Goal: Task Accomplishment & Management: Manage account settings

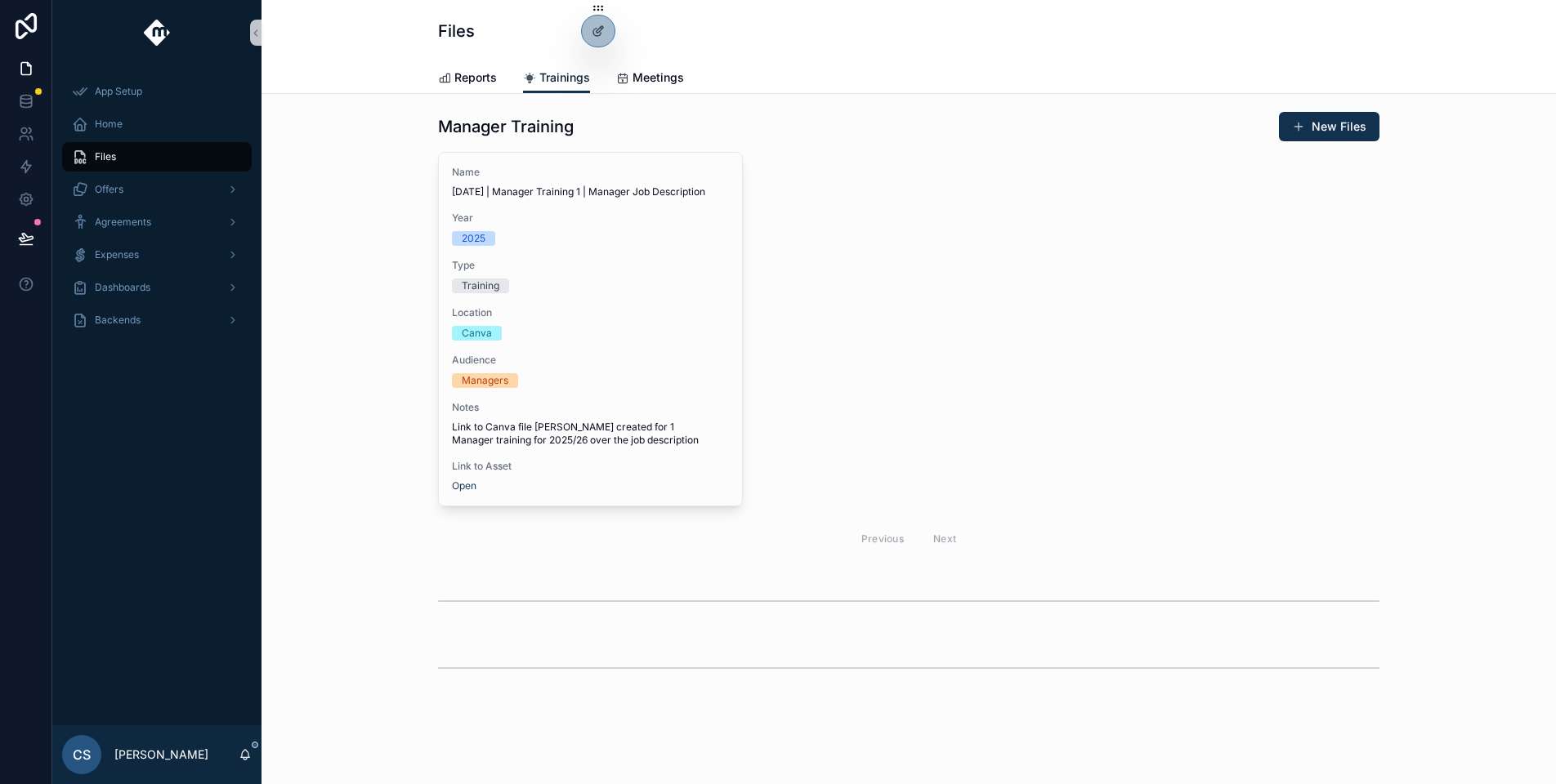
scroll to position [3, 0]
click at [585, 38] on div at bounding box center [599, 31] width 33 height 31
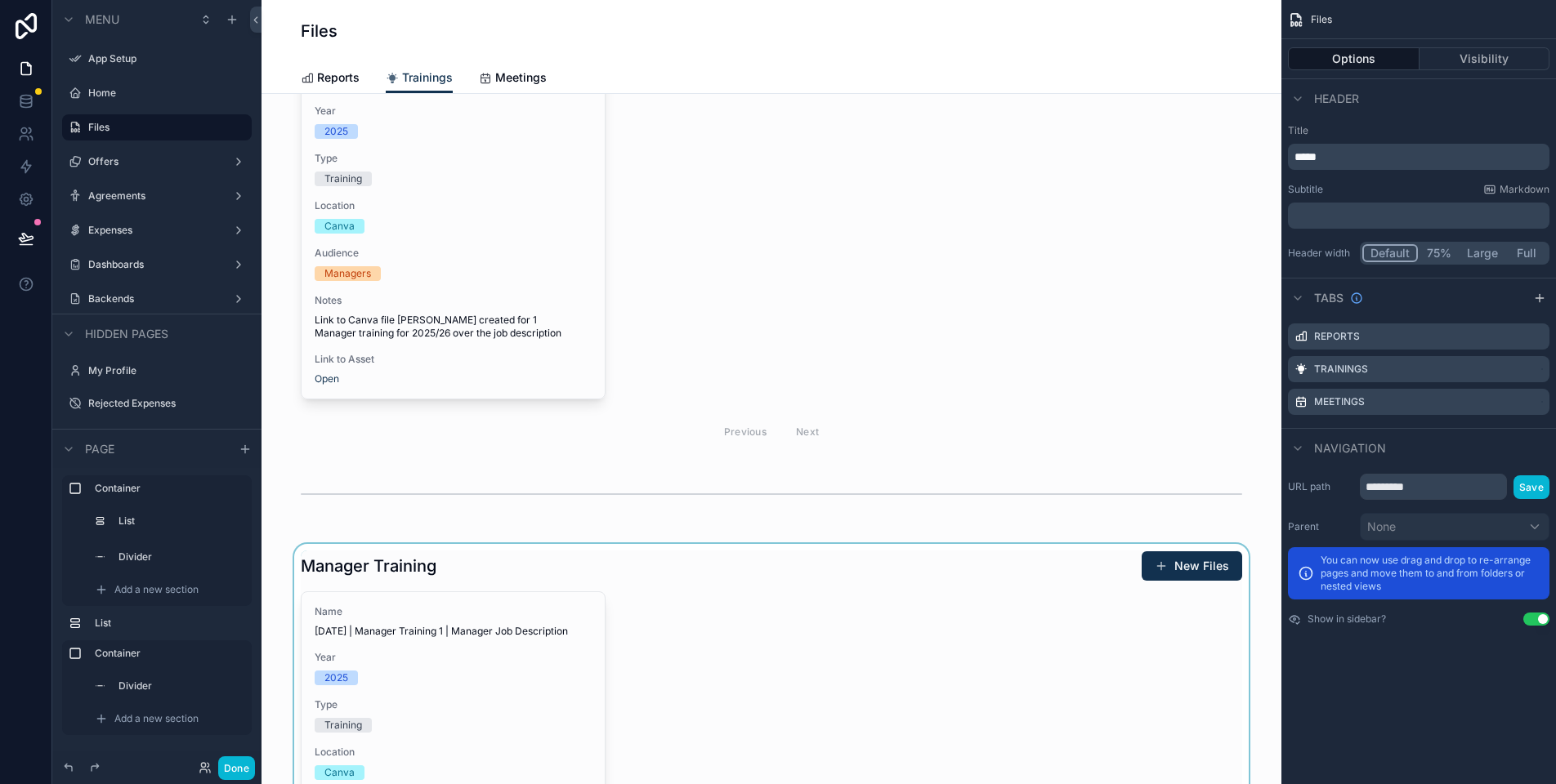
scroll to position [302, 0]
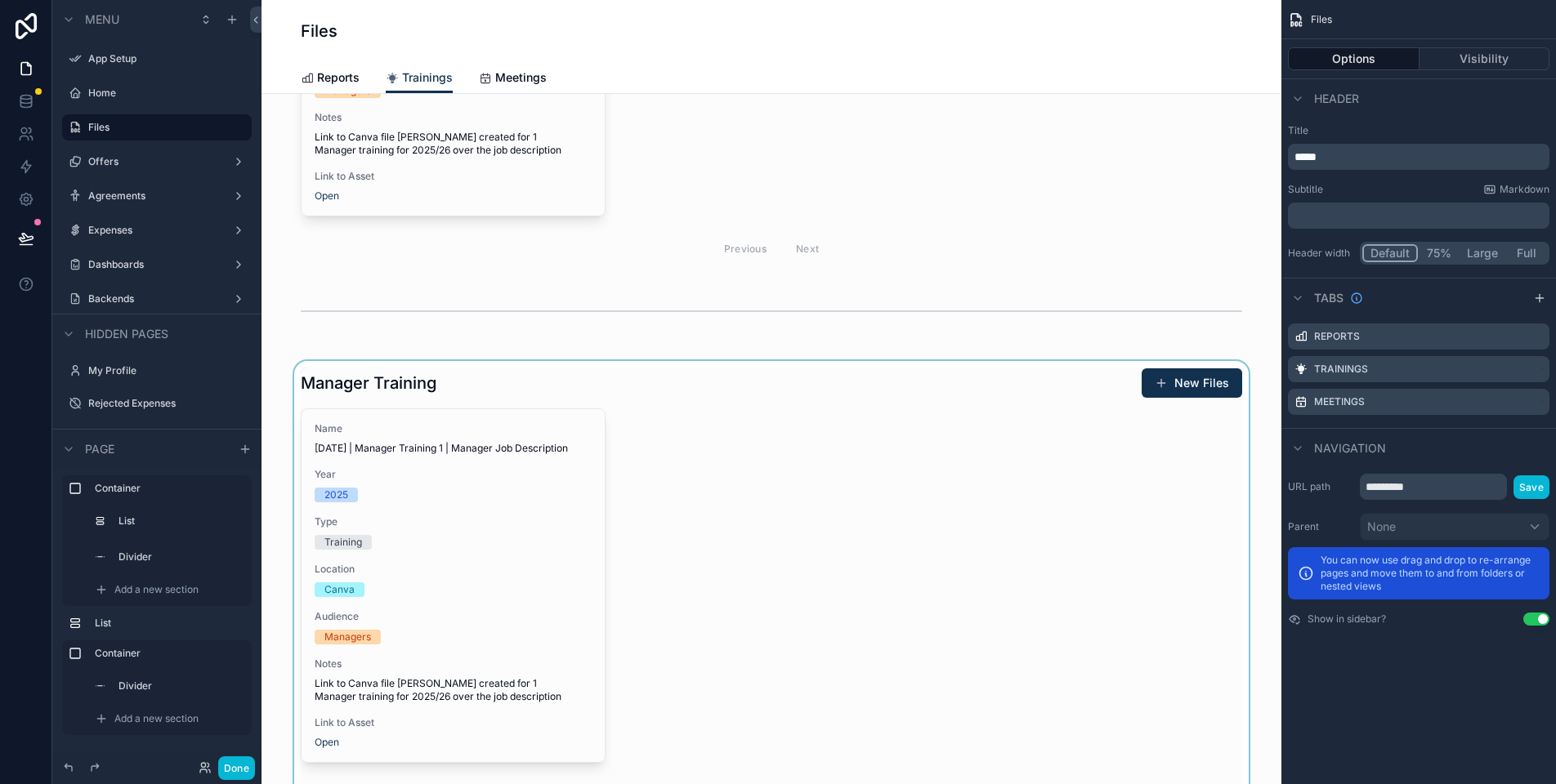
click at [829, 411] on div "scrollable content" at bounding box center [771, 591] width 993 height 460
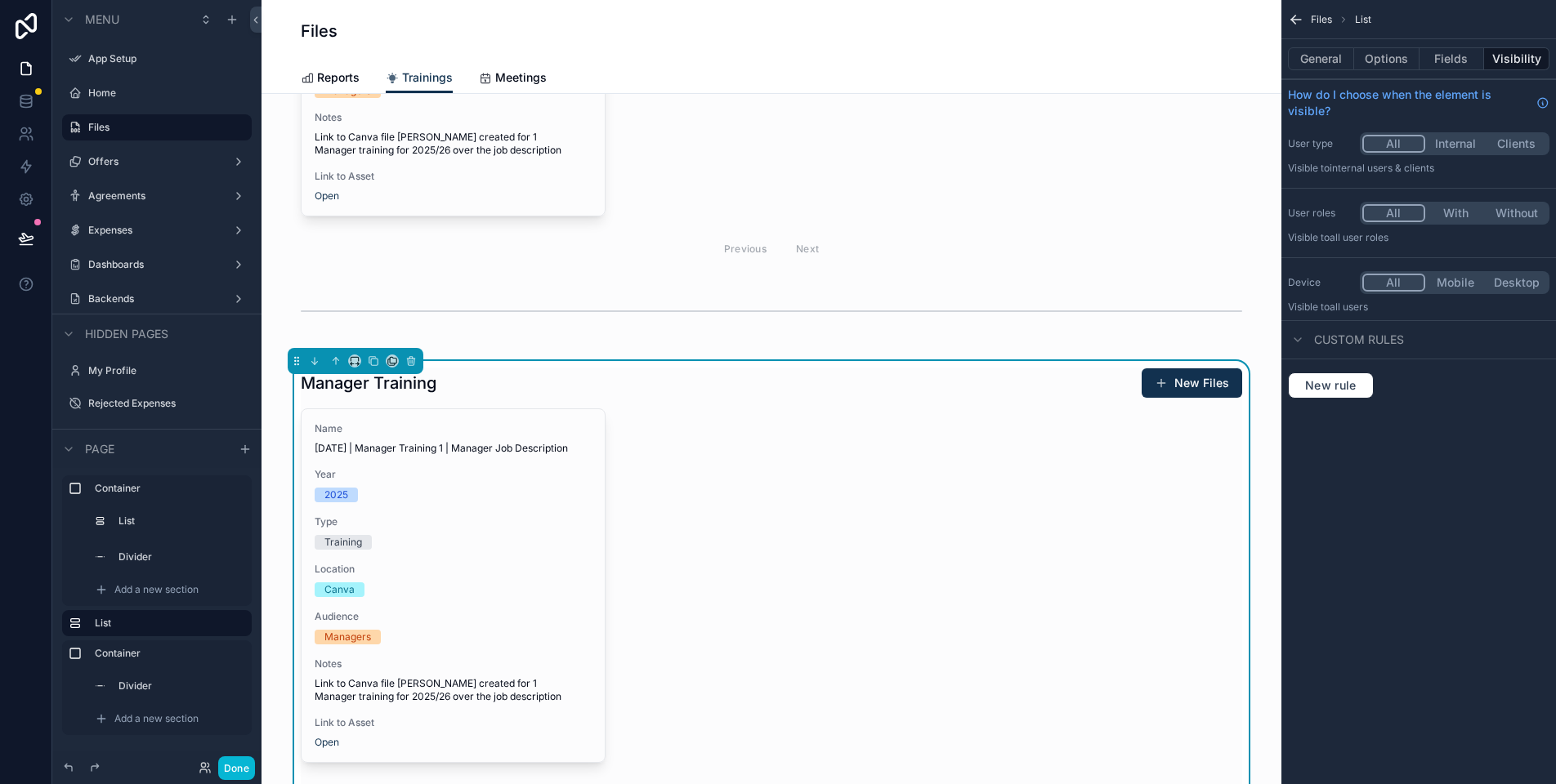
click at [722, 420] on div "Name [DATE] | Manager Training 1 | Manager Job Description Year [DATE] Type Tra…" at bounding box center [771, 612] width 941 height 406
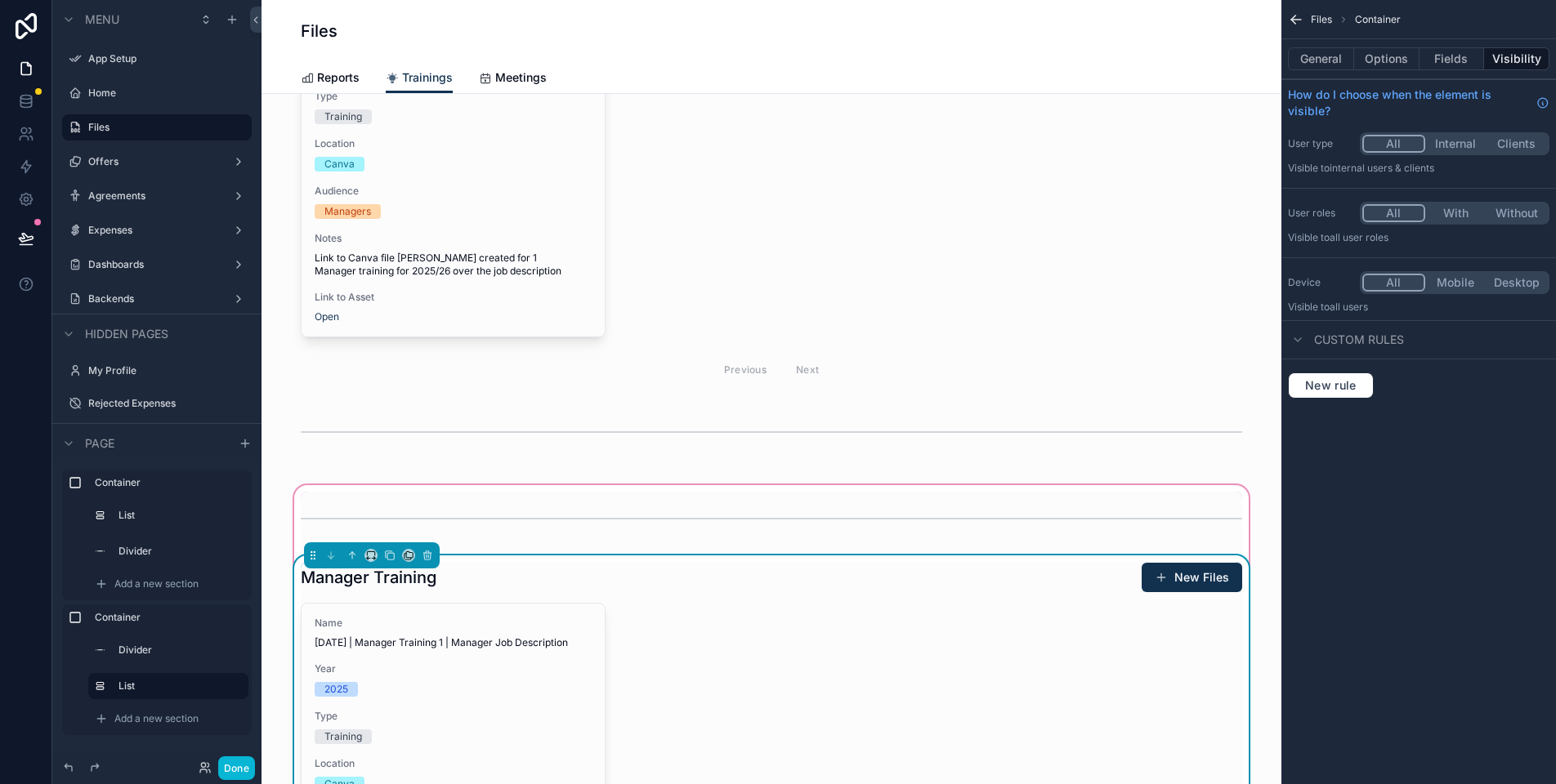
scroll to position [256, 0]
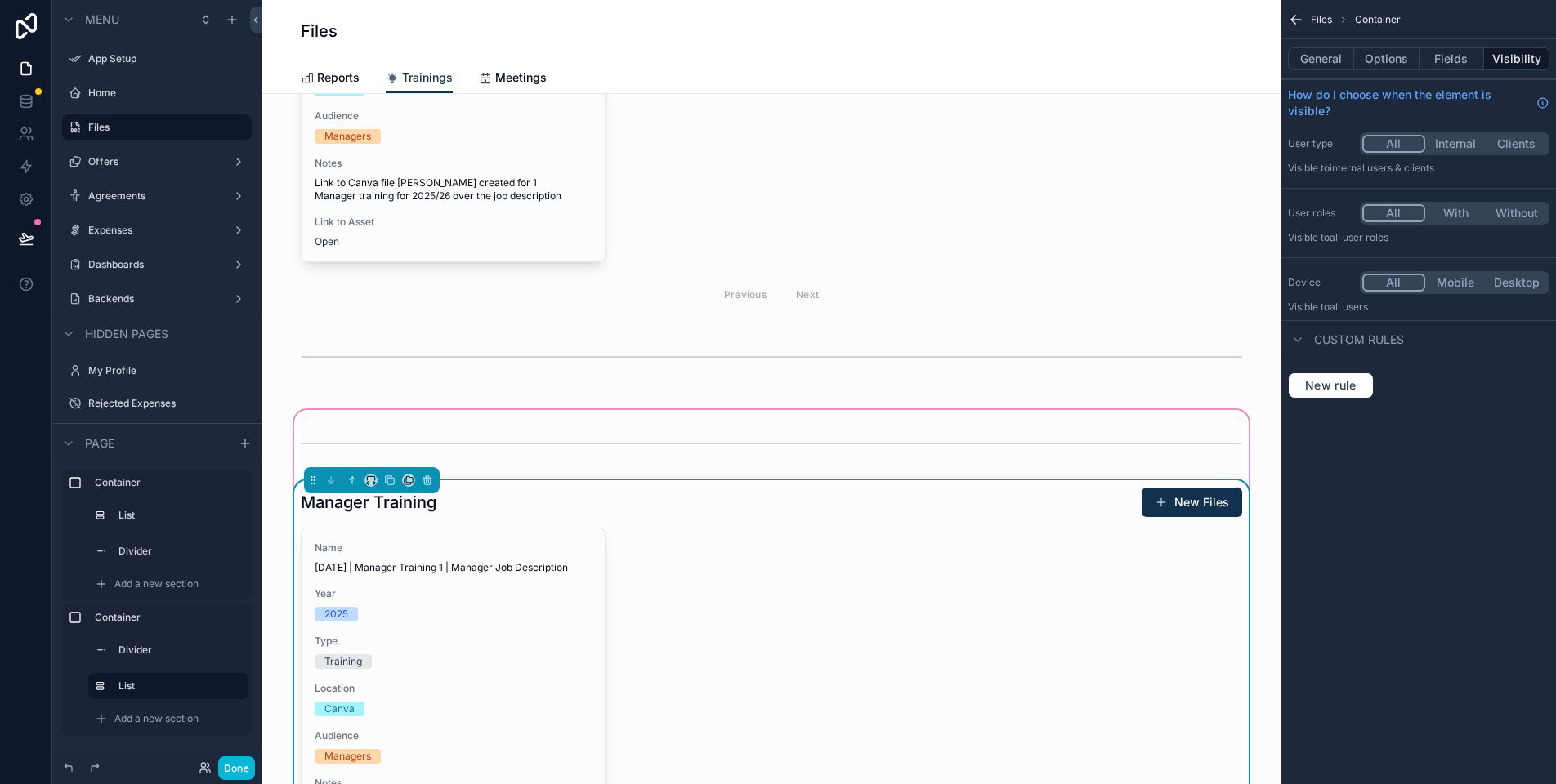
click at [806, 582] on div "Name [DATE] | Manager Training 1 | Manager Job Description Year [DATE] Type Tra…" at bounding box center [771, 731] width 941 height 406
click at [1395, 57] on button "Options" at bounding box center [1386, 58] width 65 height 23
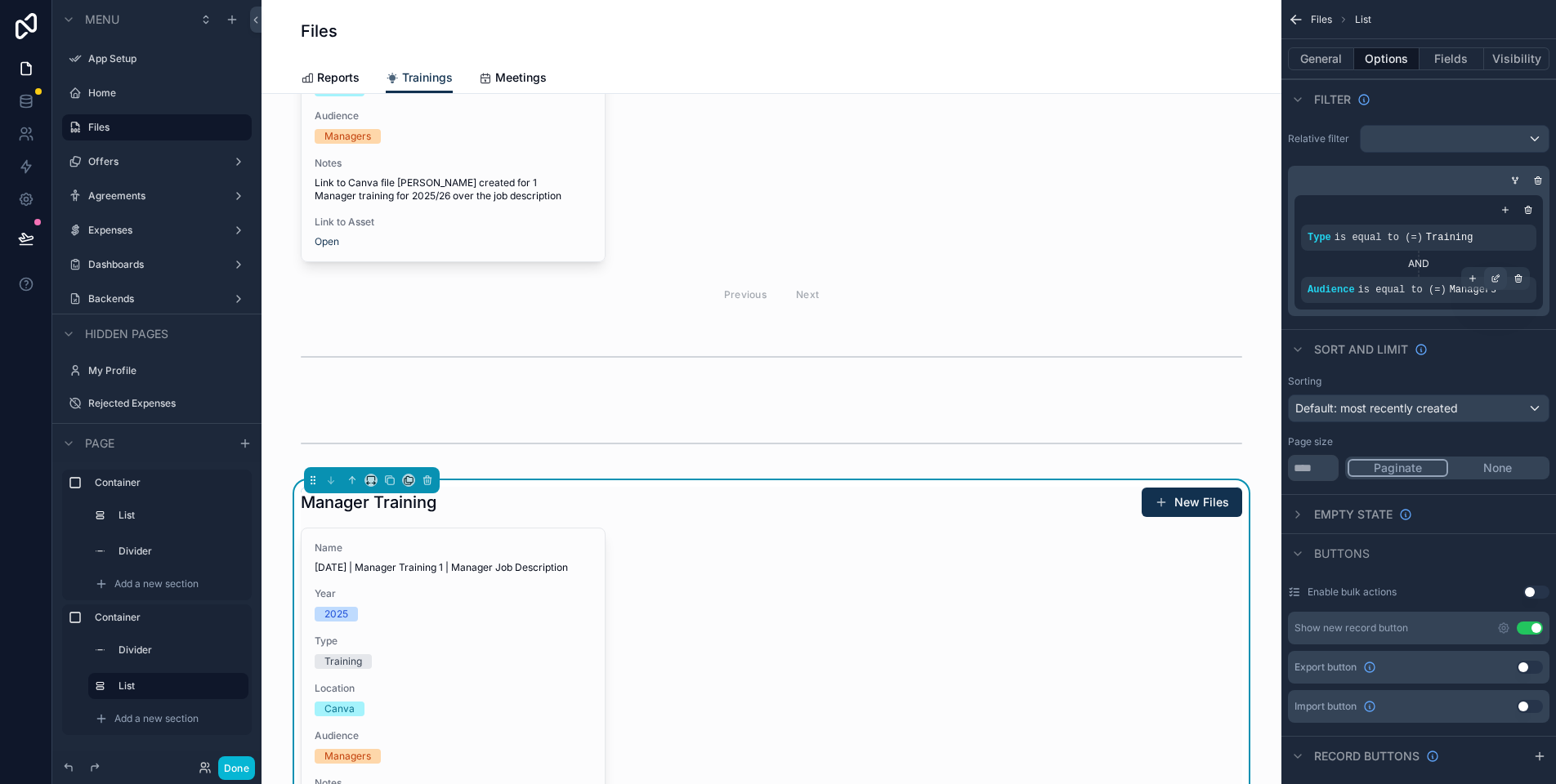
click at [1496, 282] on icon "scrollable content" at bounding box center [1494, 280] width 6 height 6
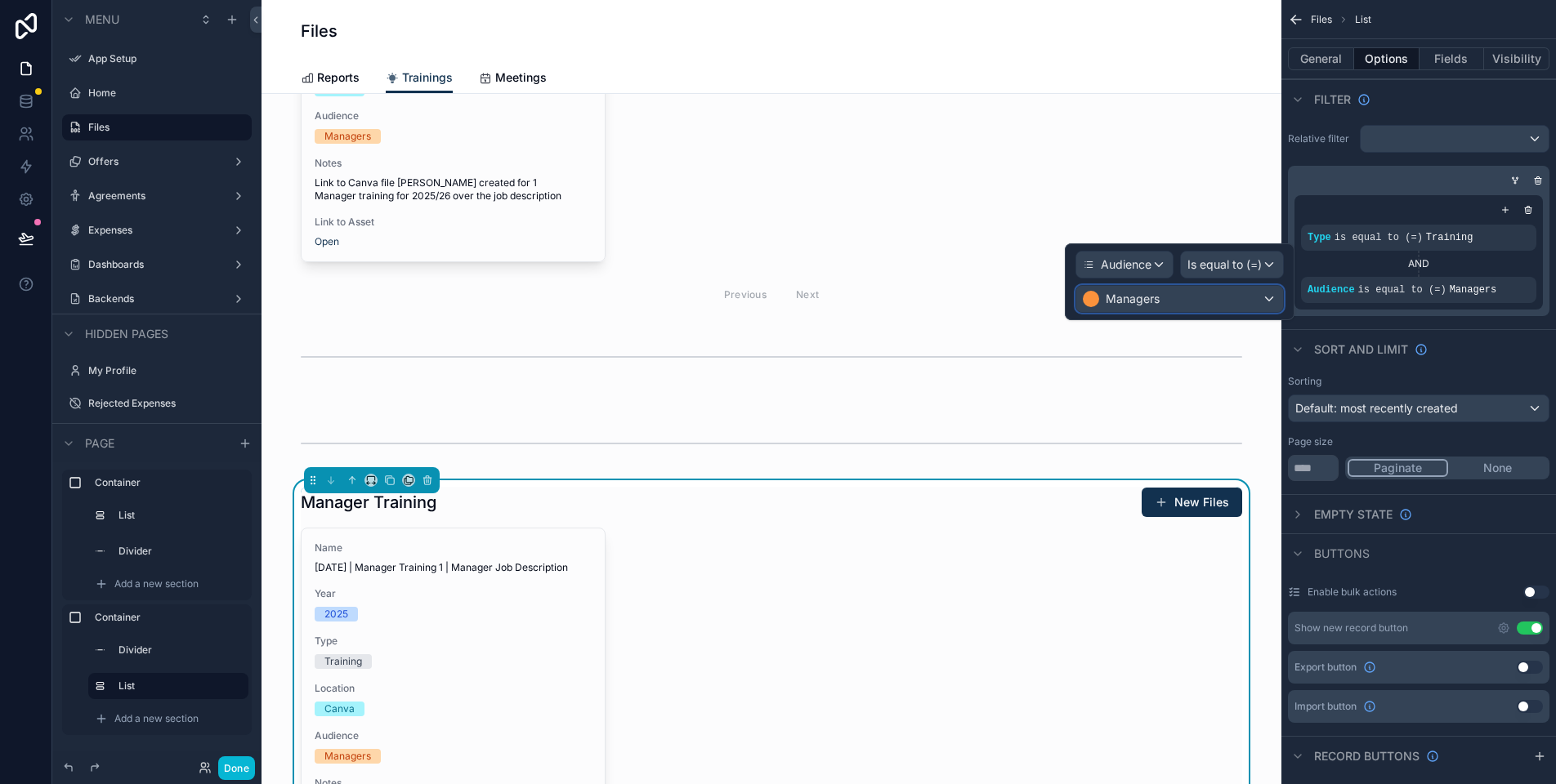
click at [1186, 301] on div "Managers" at bounding box center [1179, 299] width 206 height 26
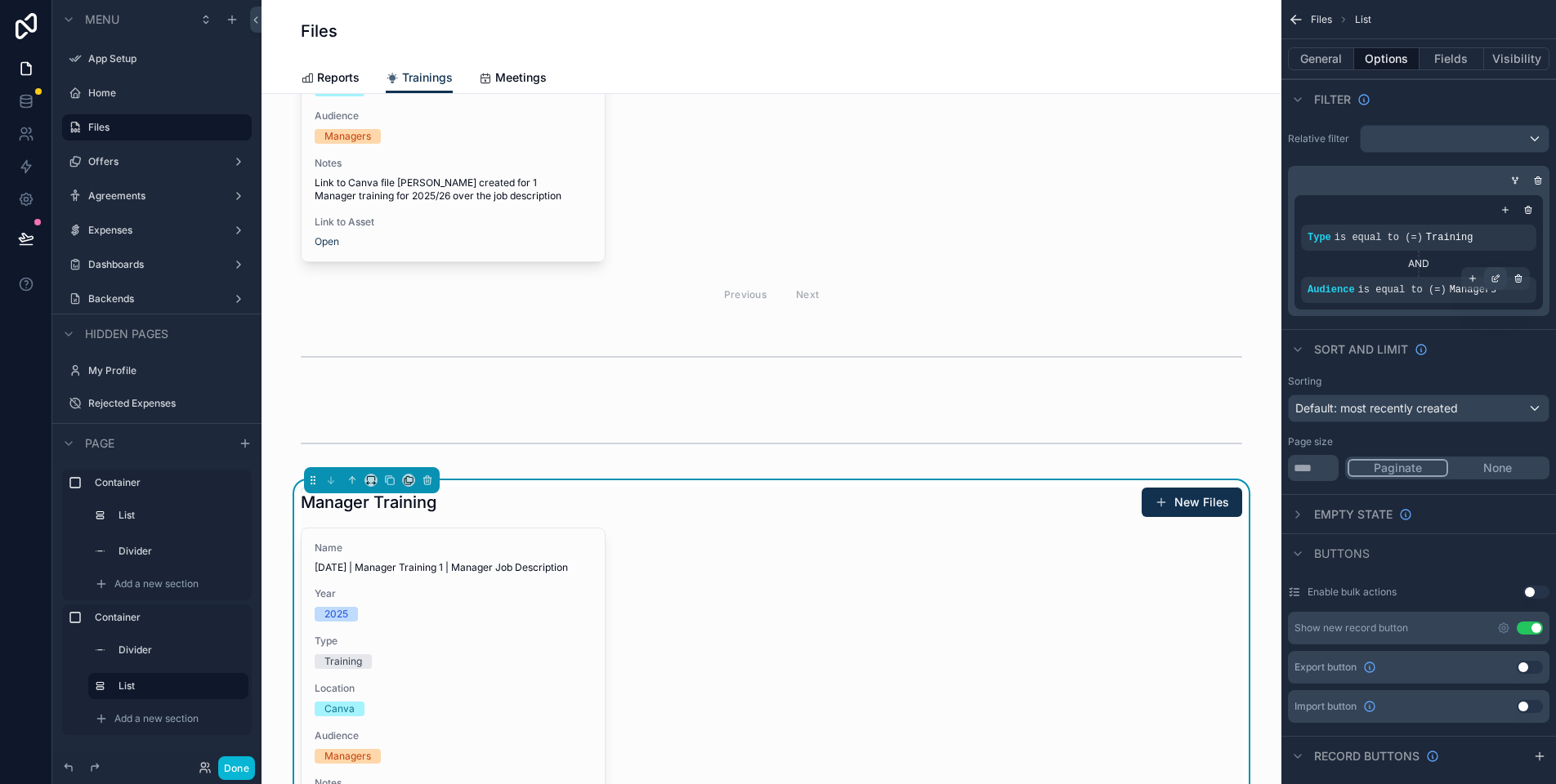
click at [1497, 280] on icon "scrollable content" at bounding box center [1495, 278] width 10 height 10
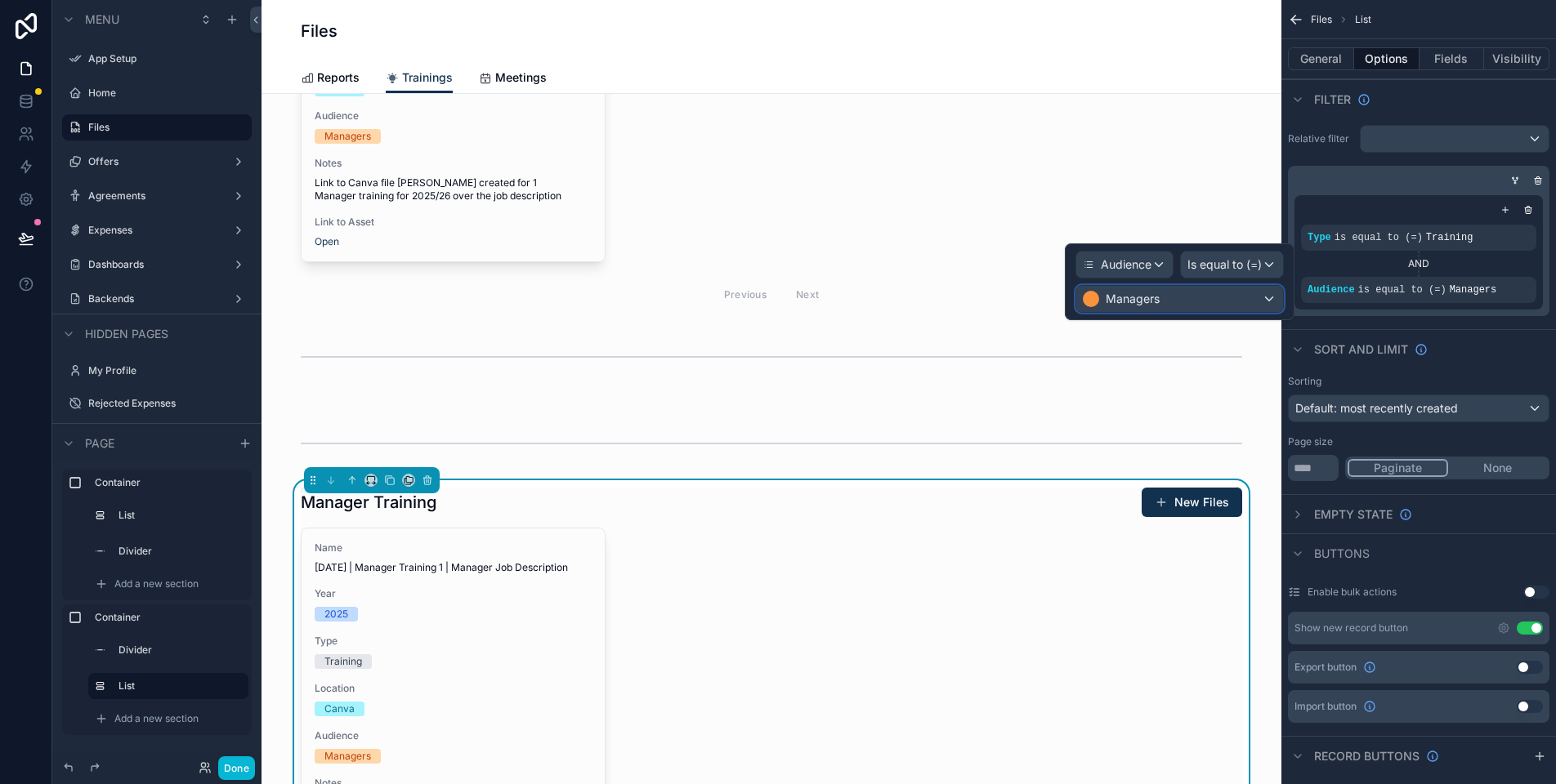
click at [1194, 300] on div "Managers" at bounding box center [1179, 299] width 206 height 26
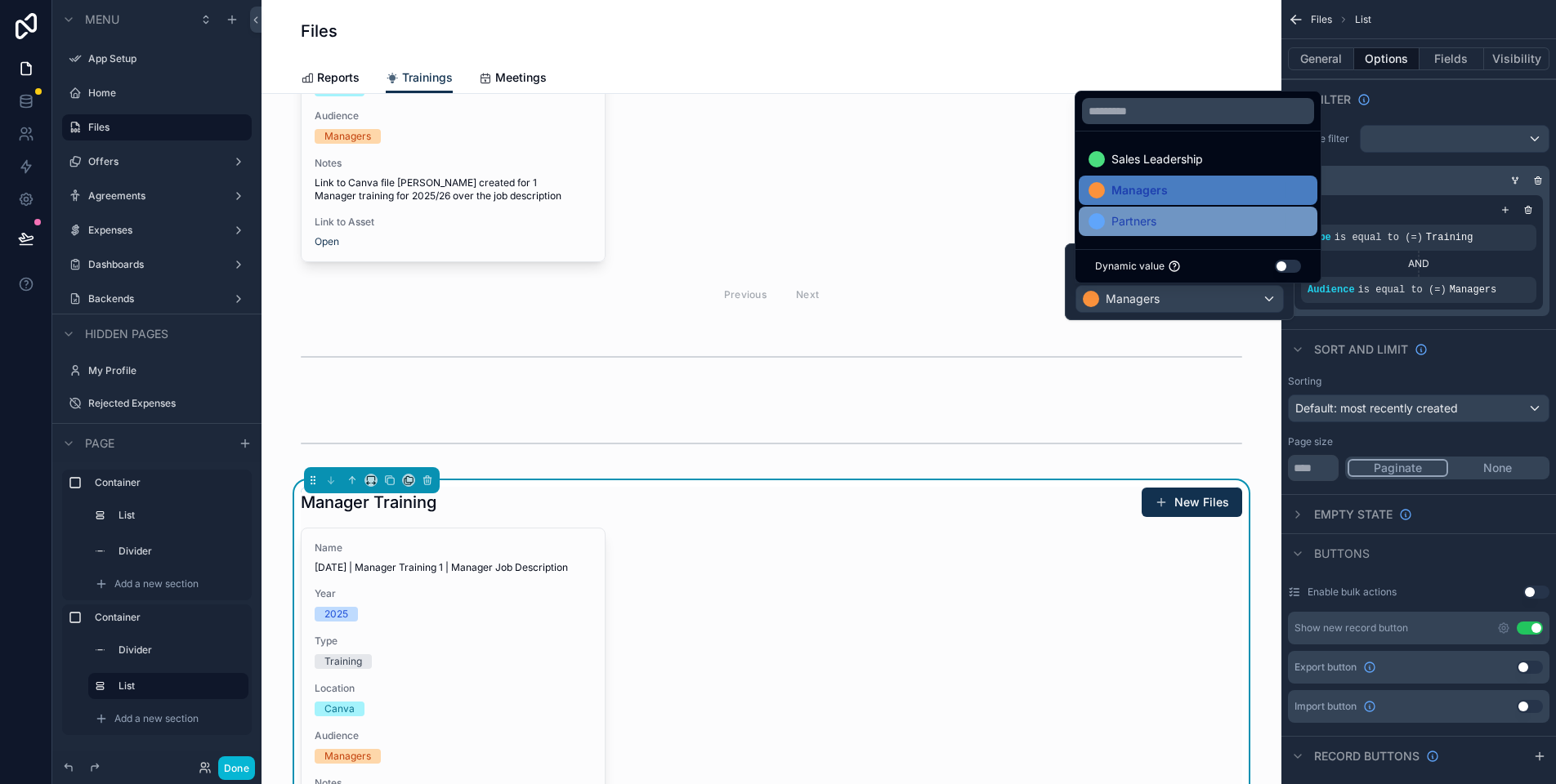
click at [1181, 220] on div "Partners" at bounding box center [1197, 221] width 219 height 20
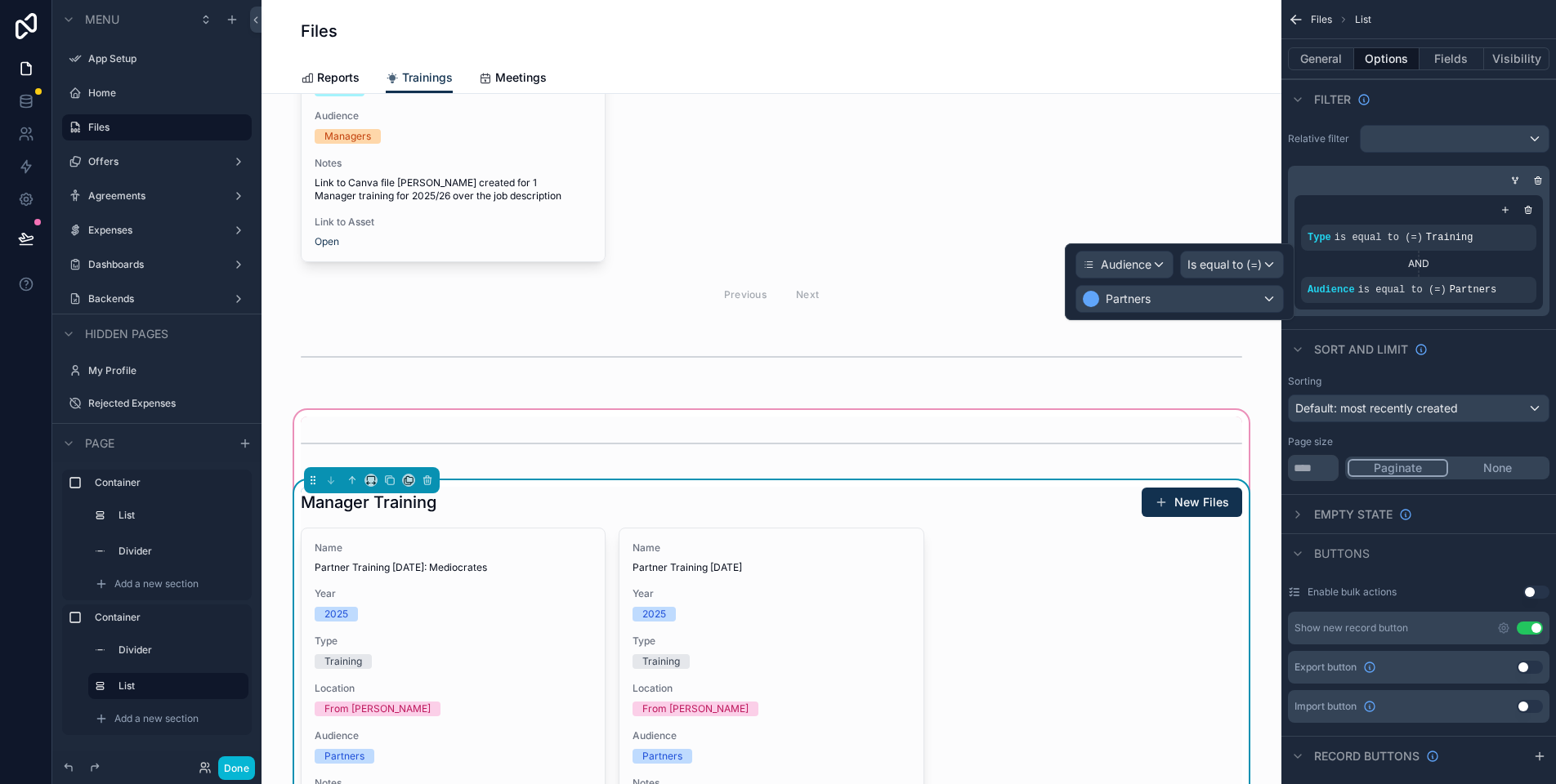
scroll to position [260, 0]
click at [851, 437] on div "scrollable content" at bounding box center [771, 441] width 961 height 54
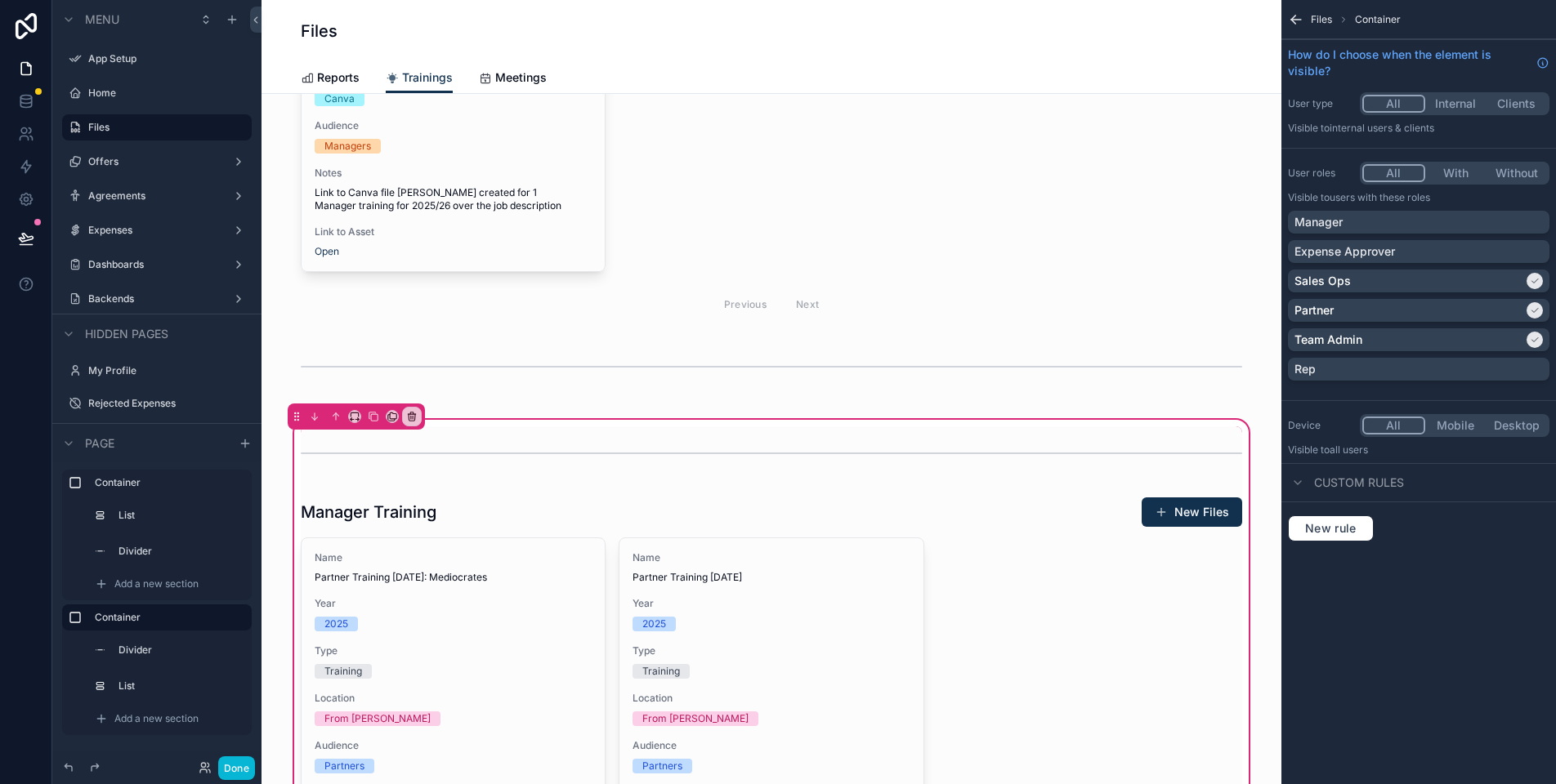
scroll to position [250, 0]
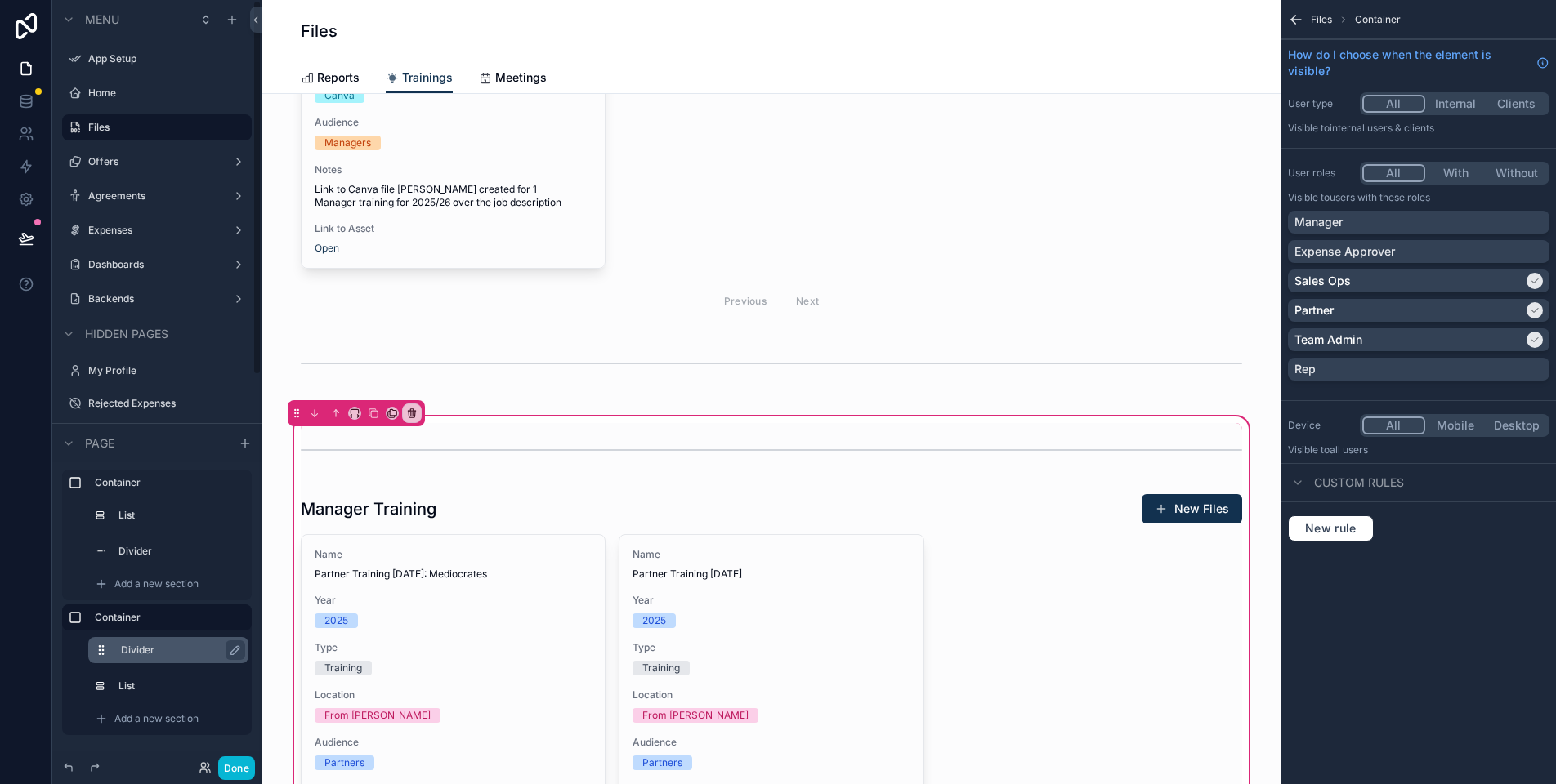
click at [105, 651] on icon "scrollable content" at bounding box center [101, 650] width 13 height 13
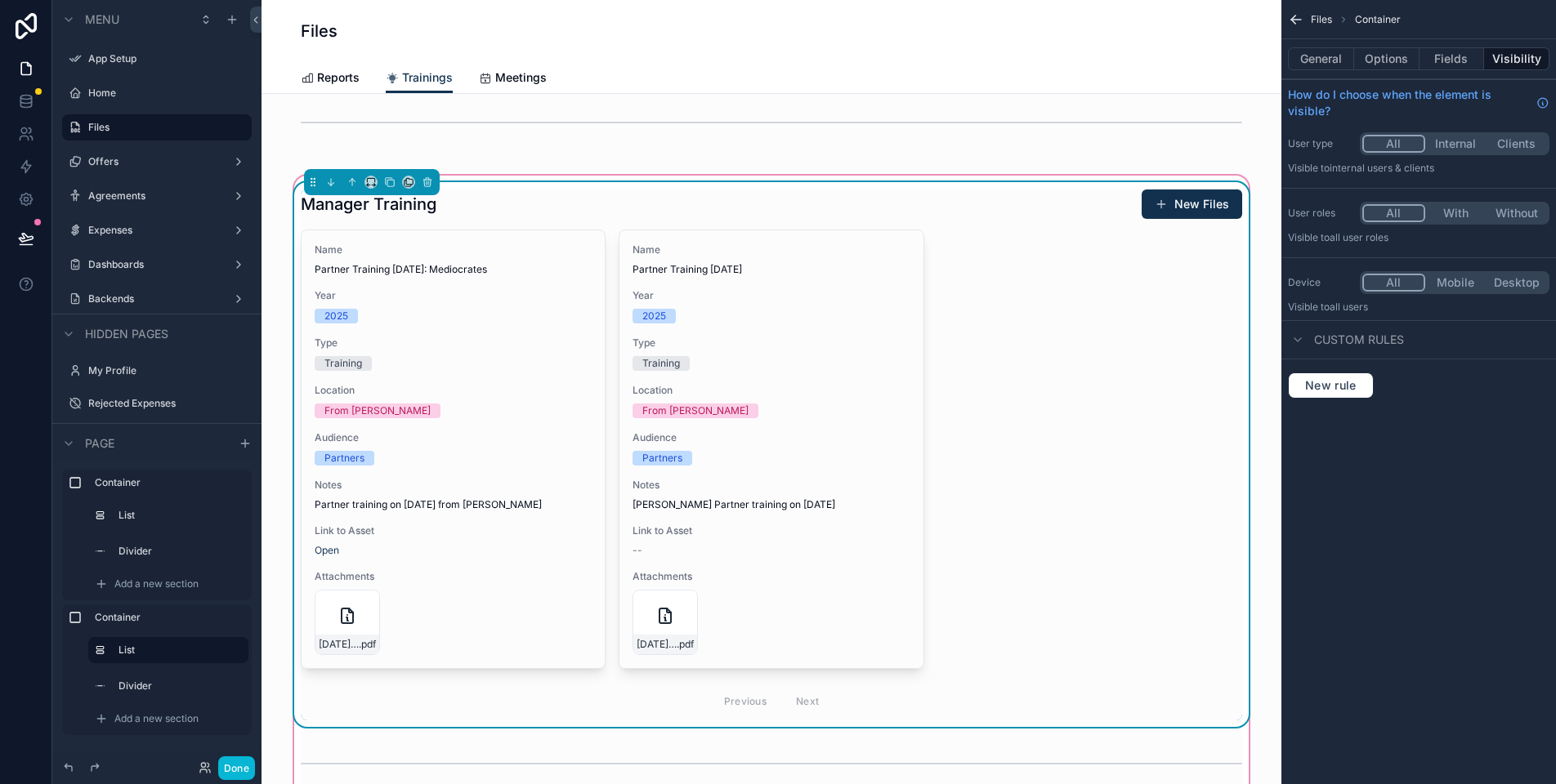
scroll to position [482, 0]
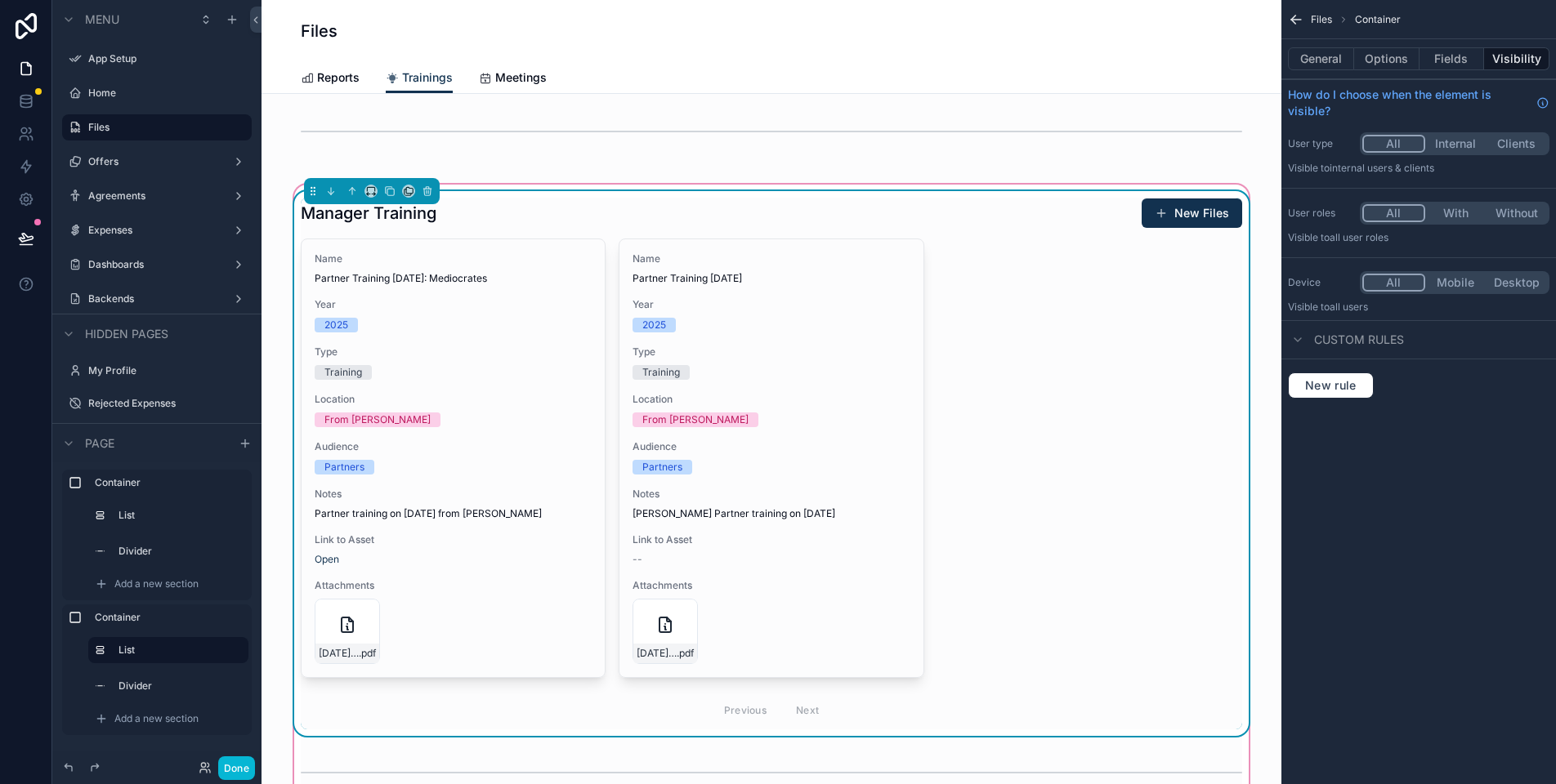
click at [1048, 469] on div "Name Partner Training [DATE]: Mediocrates Year [DATE] Type Training Location Fr…" at bounding box center [771, 484] width 941 height 491
click at [1430, 52] on button "Fields" at bounding box center [1451, 58] width 65 height 23
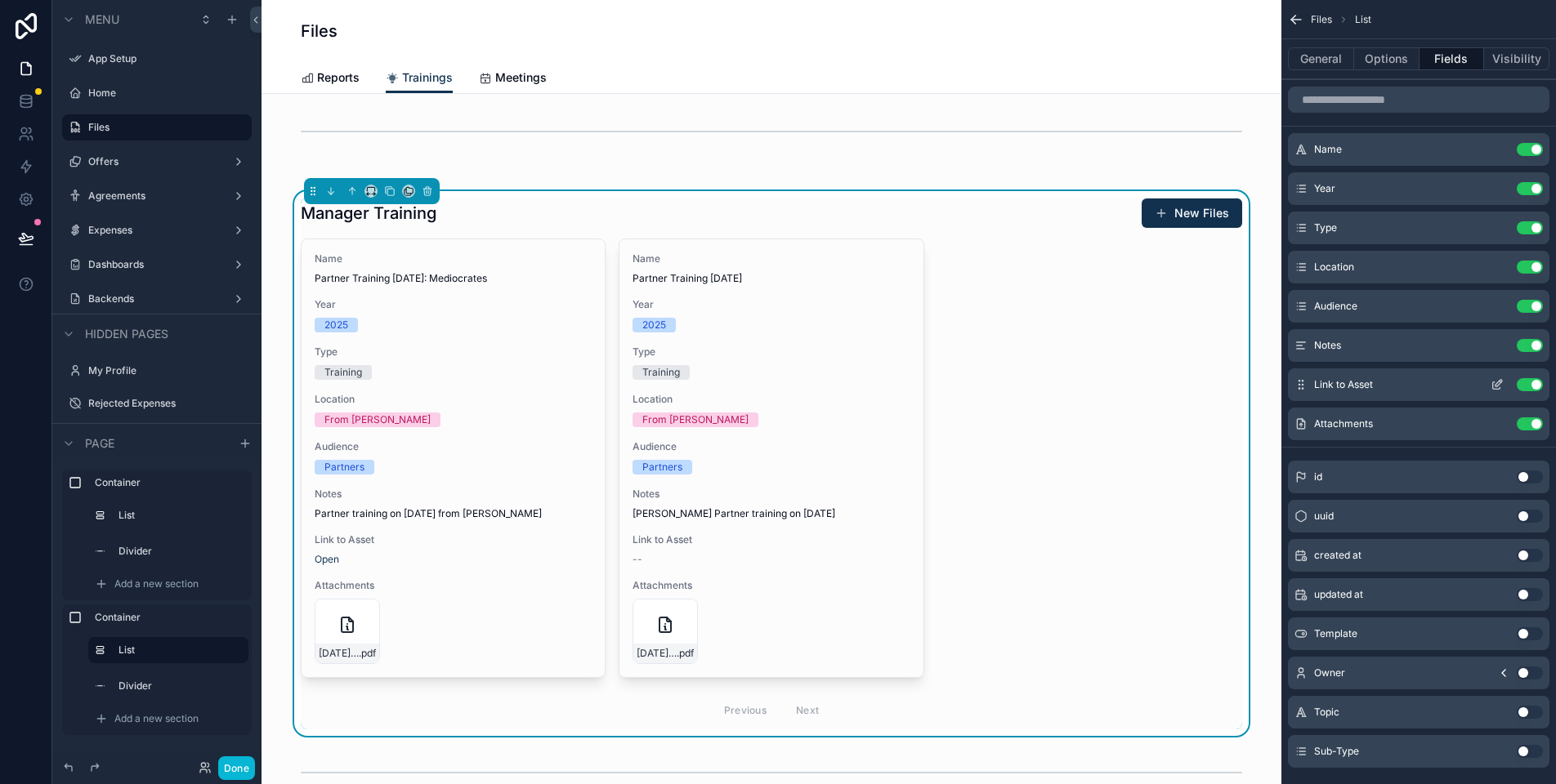
click at [1505, 382] on button "scrollable content" at bounding box center [1497, 384] width 26 height 13
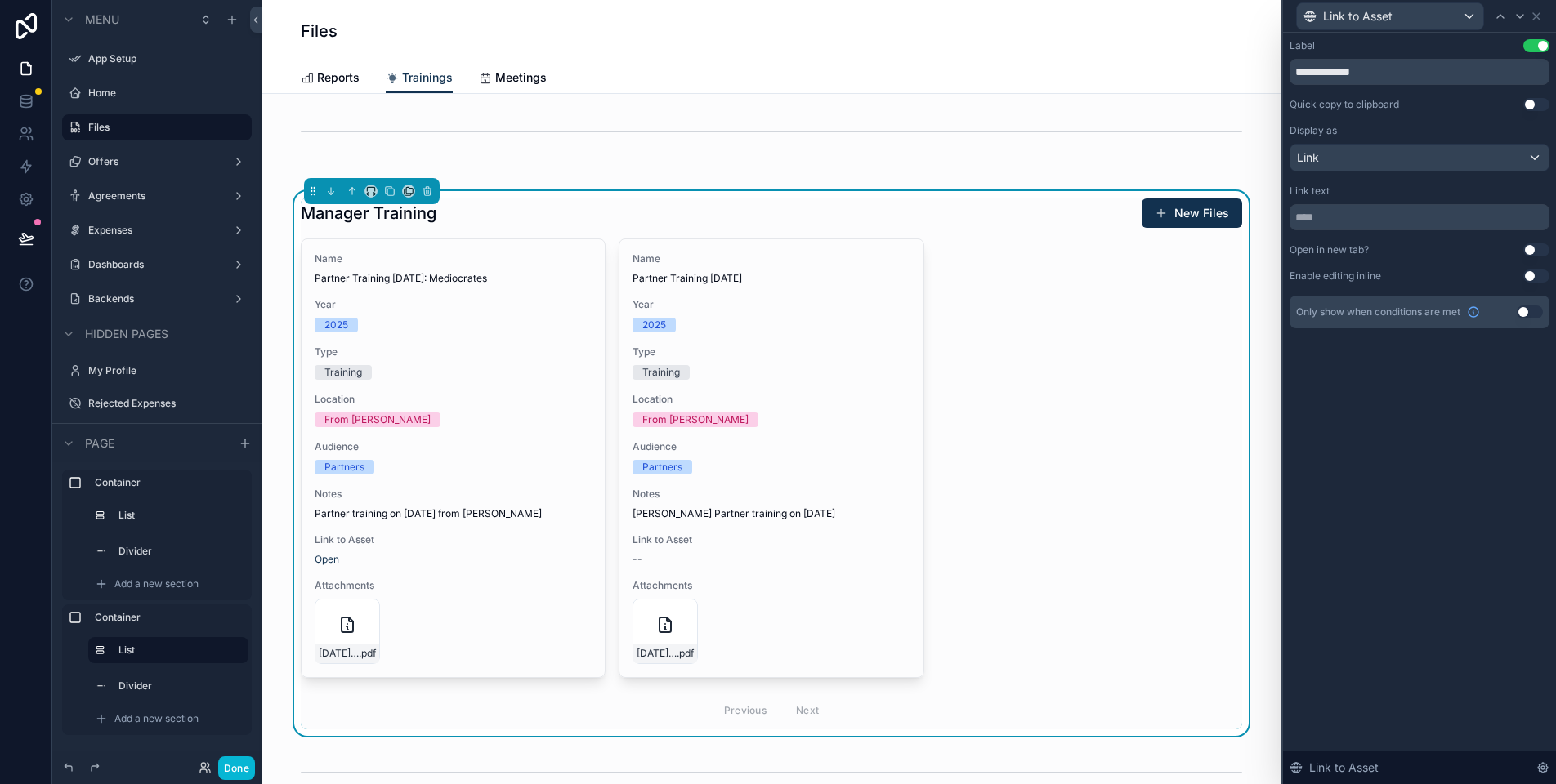
drag, startPoint x: 1535, startPoint y: 309, endPoint x: 1487, endPoint y: 327, distance: 51.3
click at [1535, 309] on button "Use setting" at bounding box center [1530, 312] width 26 height 13
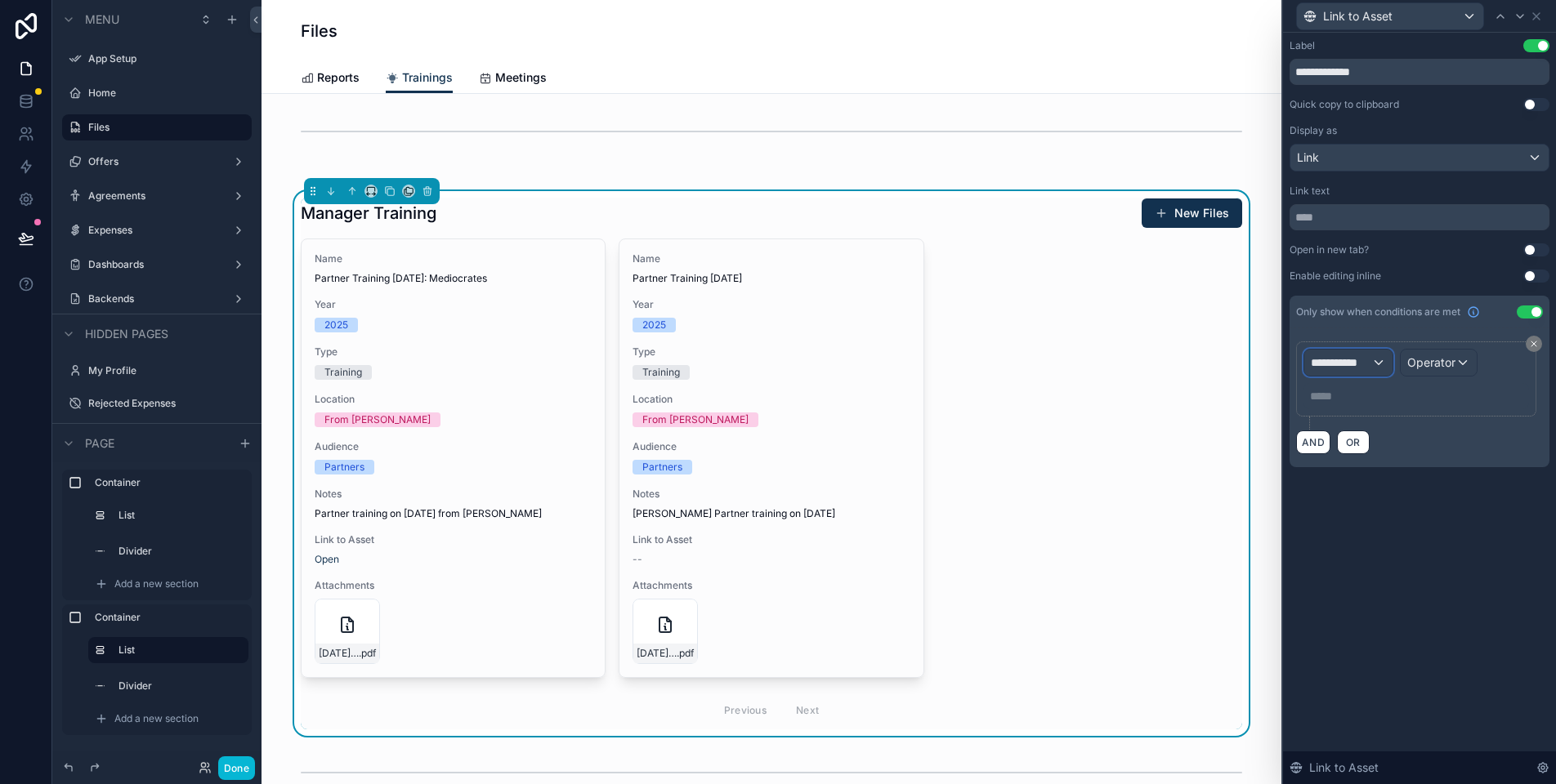
click at [1357, 359] on span "**********" at bounding box center [1340, 362] width 60 height 17
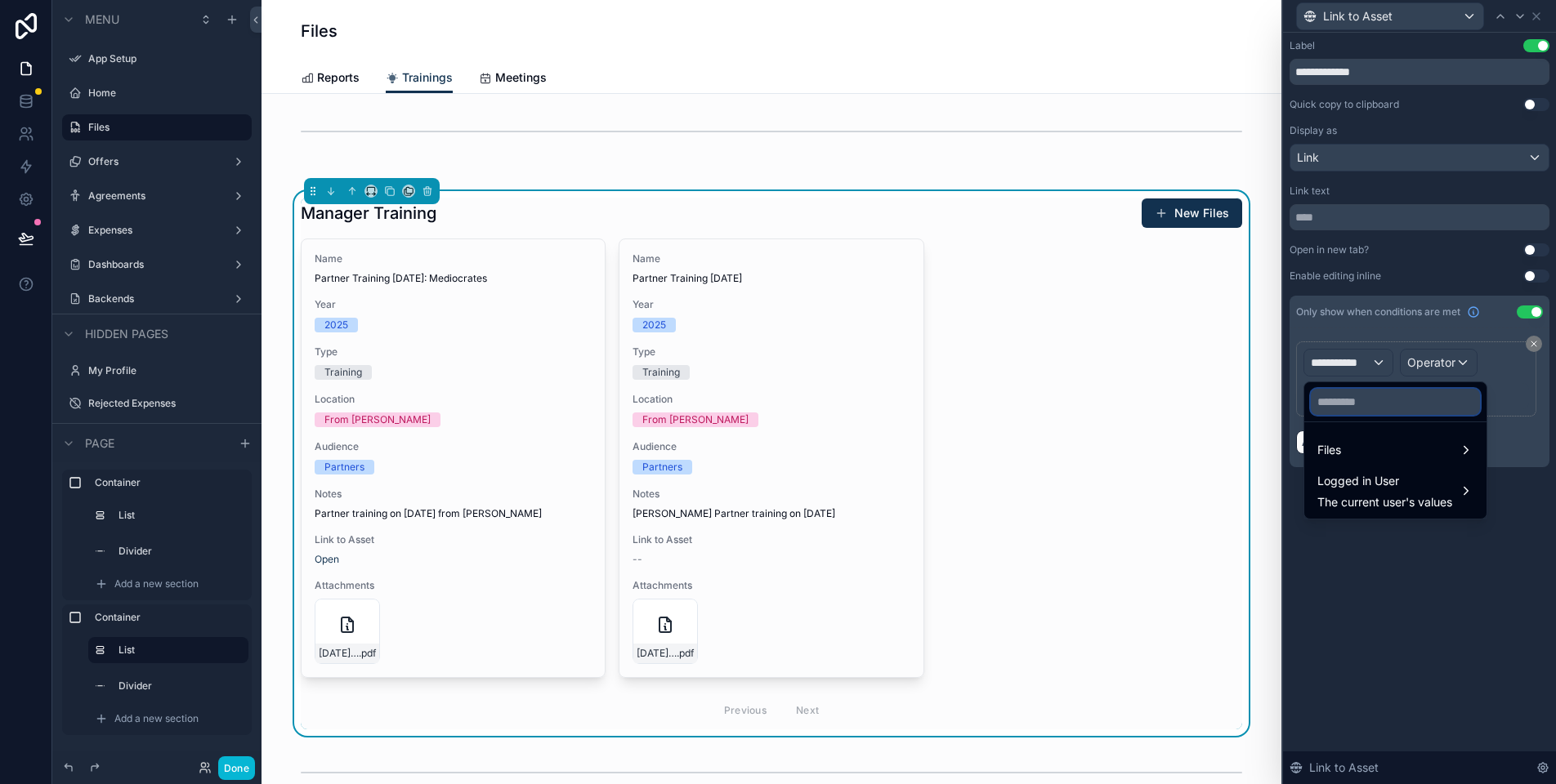
click at [1356, 402] on input "text" at bounding box center [1395, 402] width 169 height 26
click at [1370, 451] on div "Files" at bounding box center [1395, 449] width 156 height 20
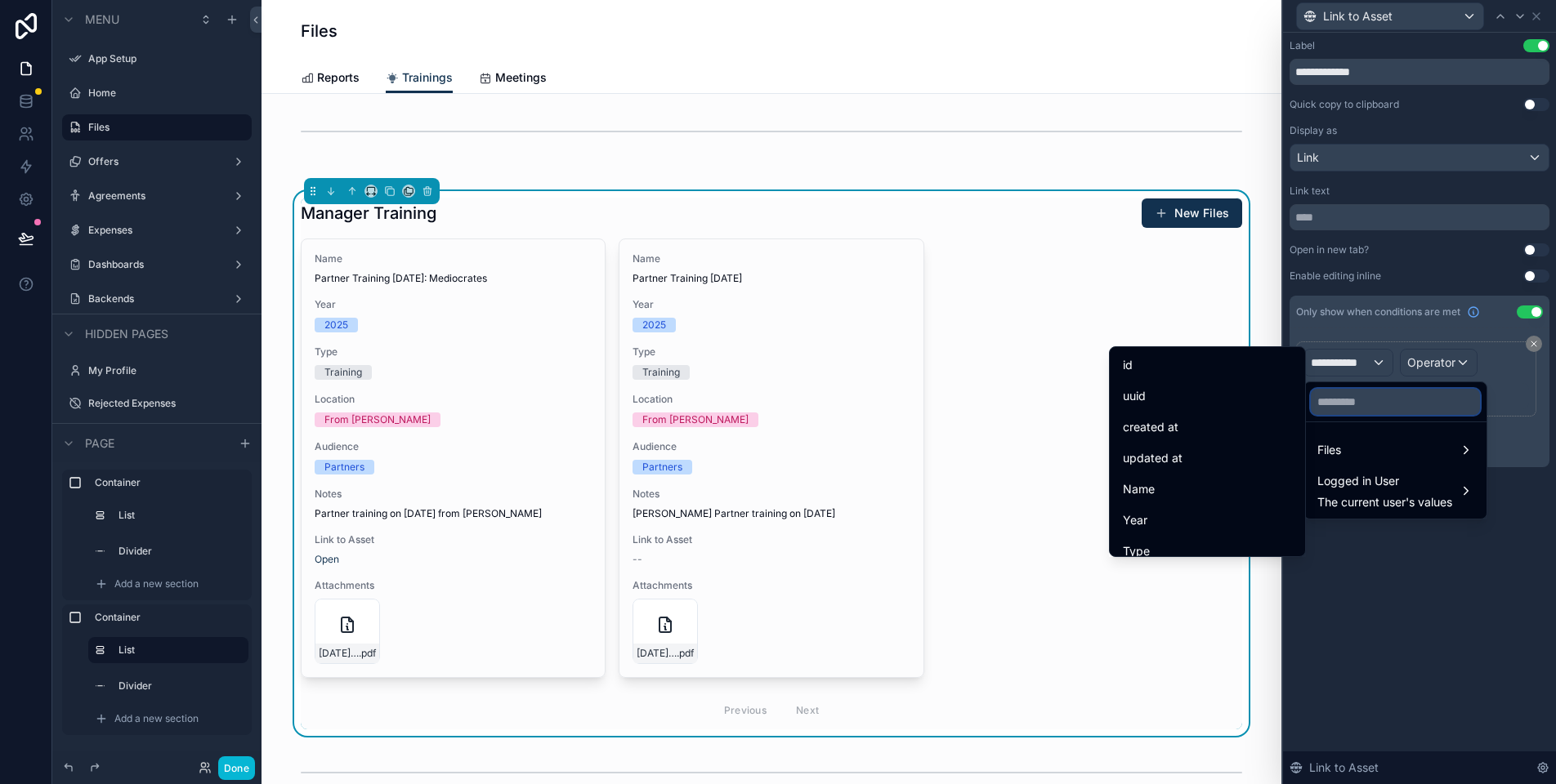
click at [1355, 407] on input "text" at bounding box center [1395, 402] width 169 height 26
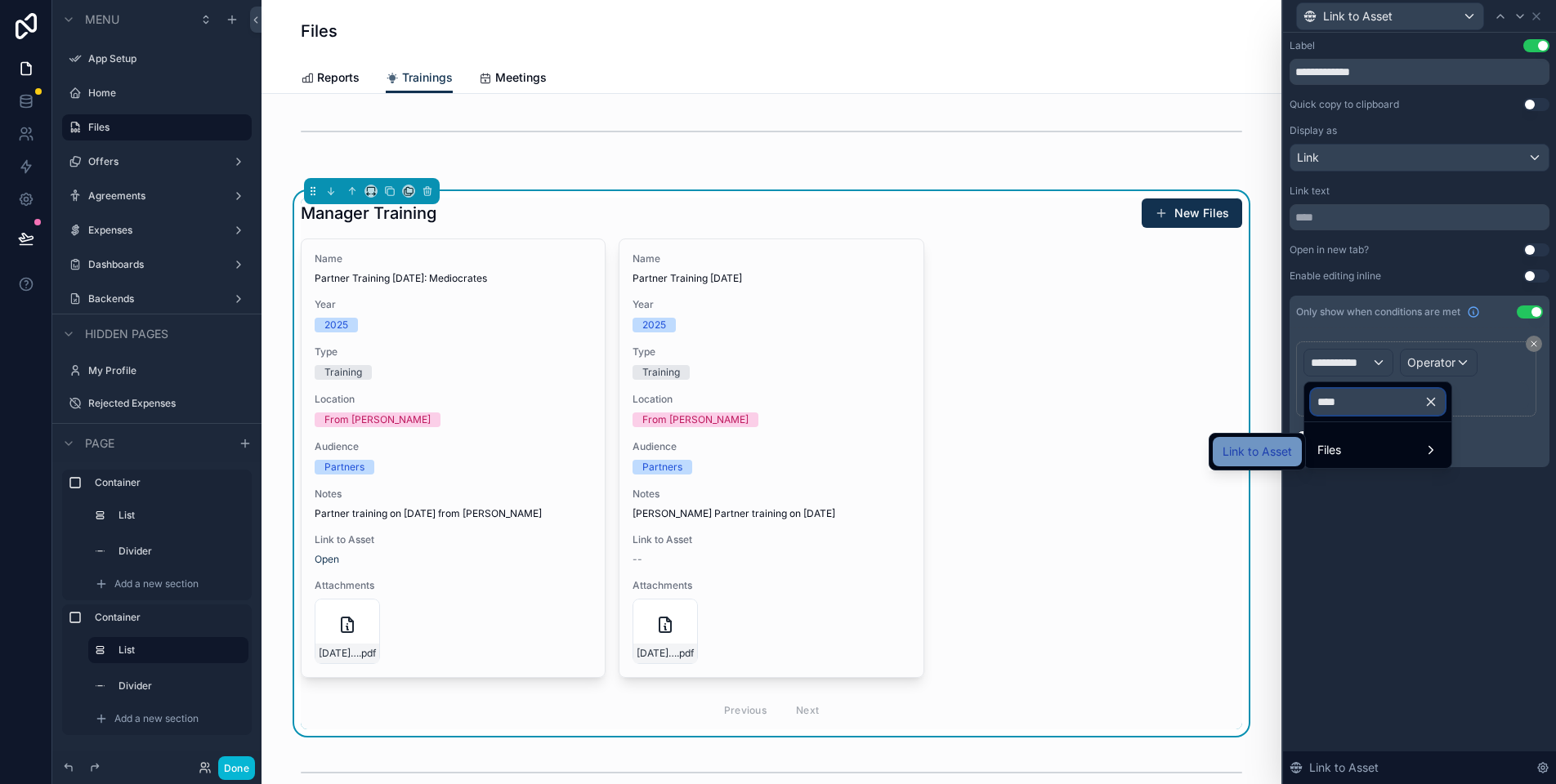
type input "****"
click at [1242, 445] on span "Link to Asset" at bounding box center [1257, 451] width 70 height 20
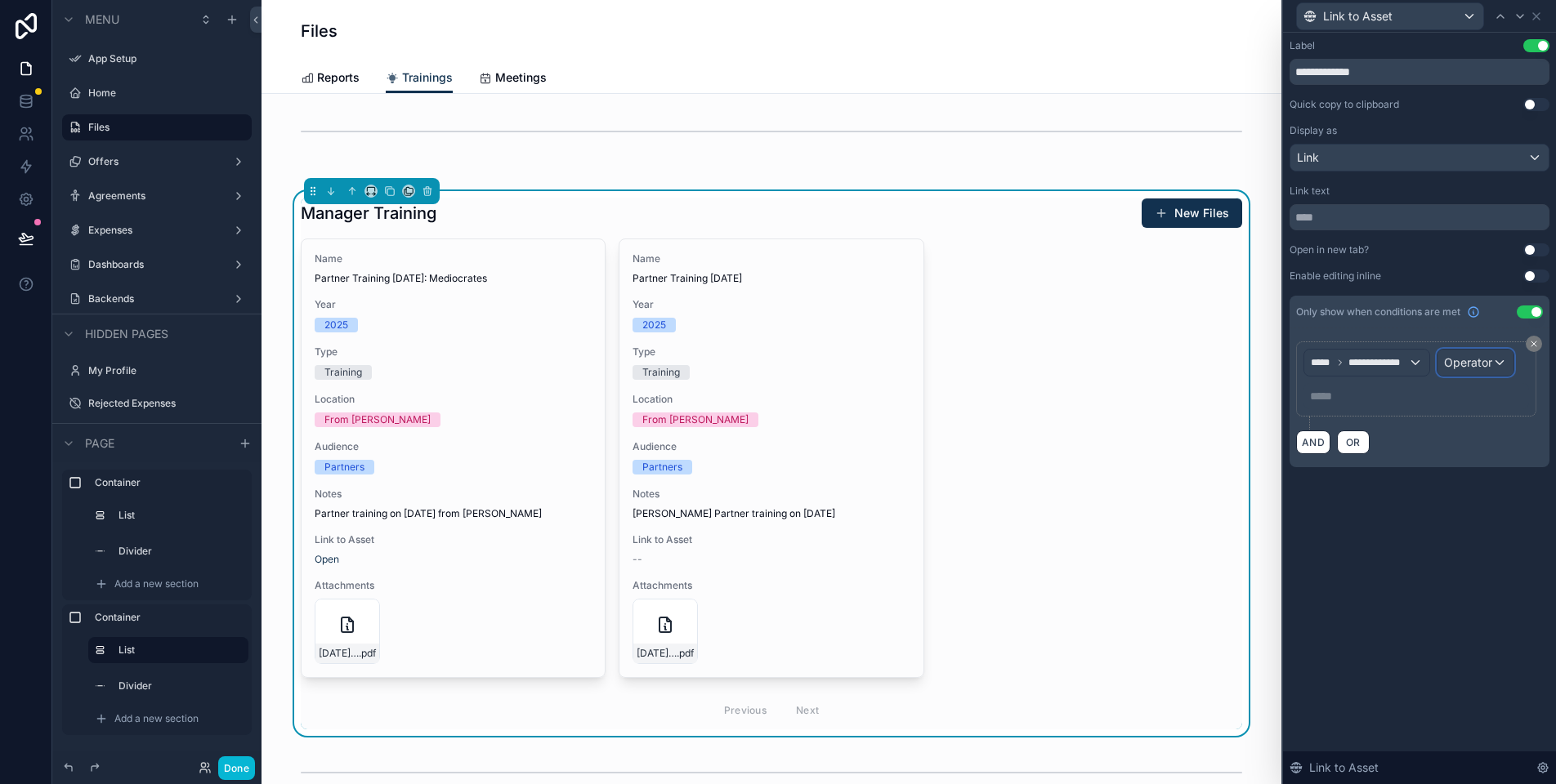
click at [1480, 366] on span "Operator" at bounding box center [1467, 362] width 48 height 14
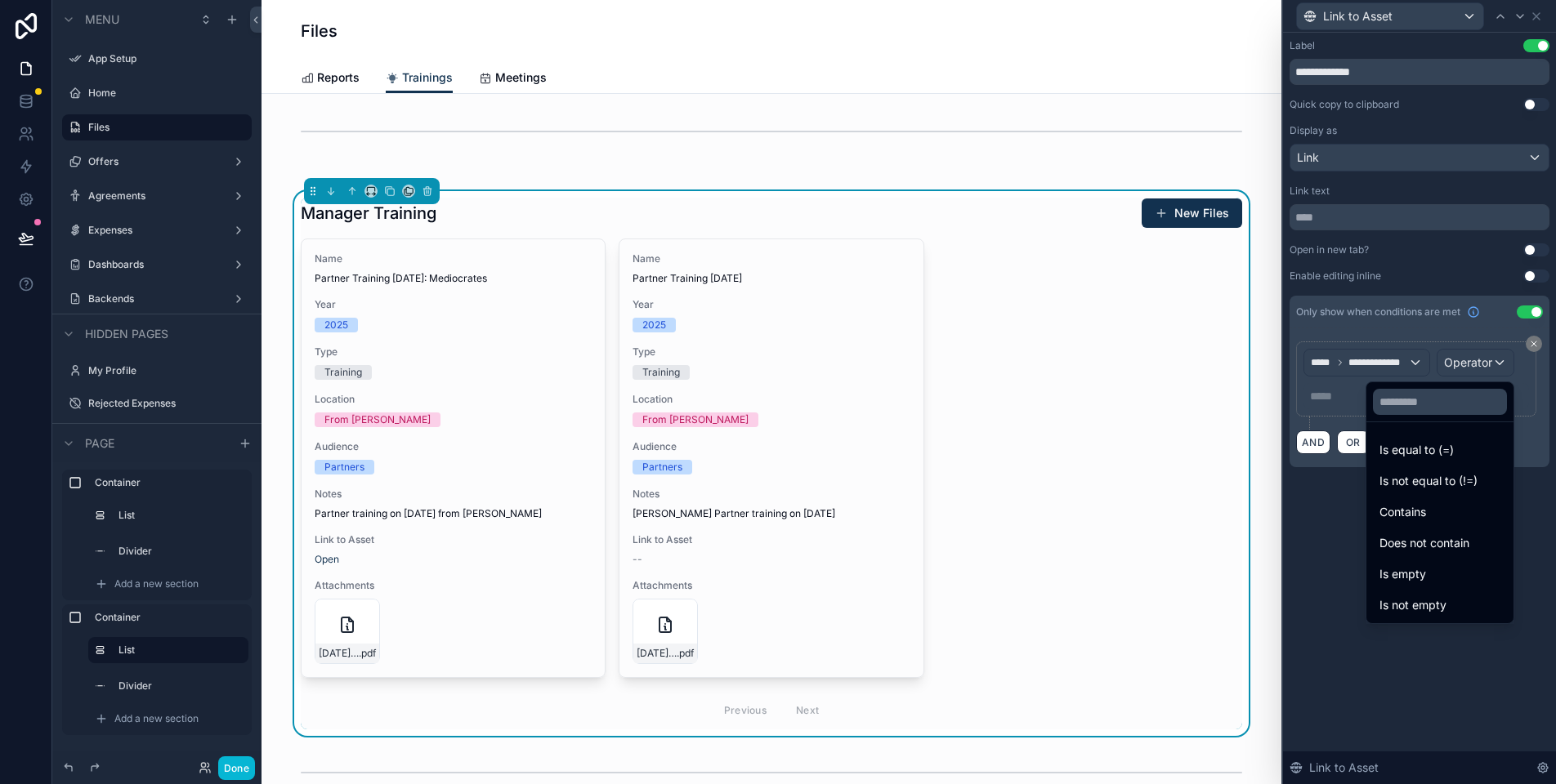
click at [1438, 570] on div "Is empty" at bounding box center [1439, 574] width 121 height 20
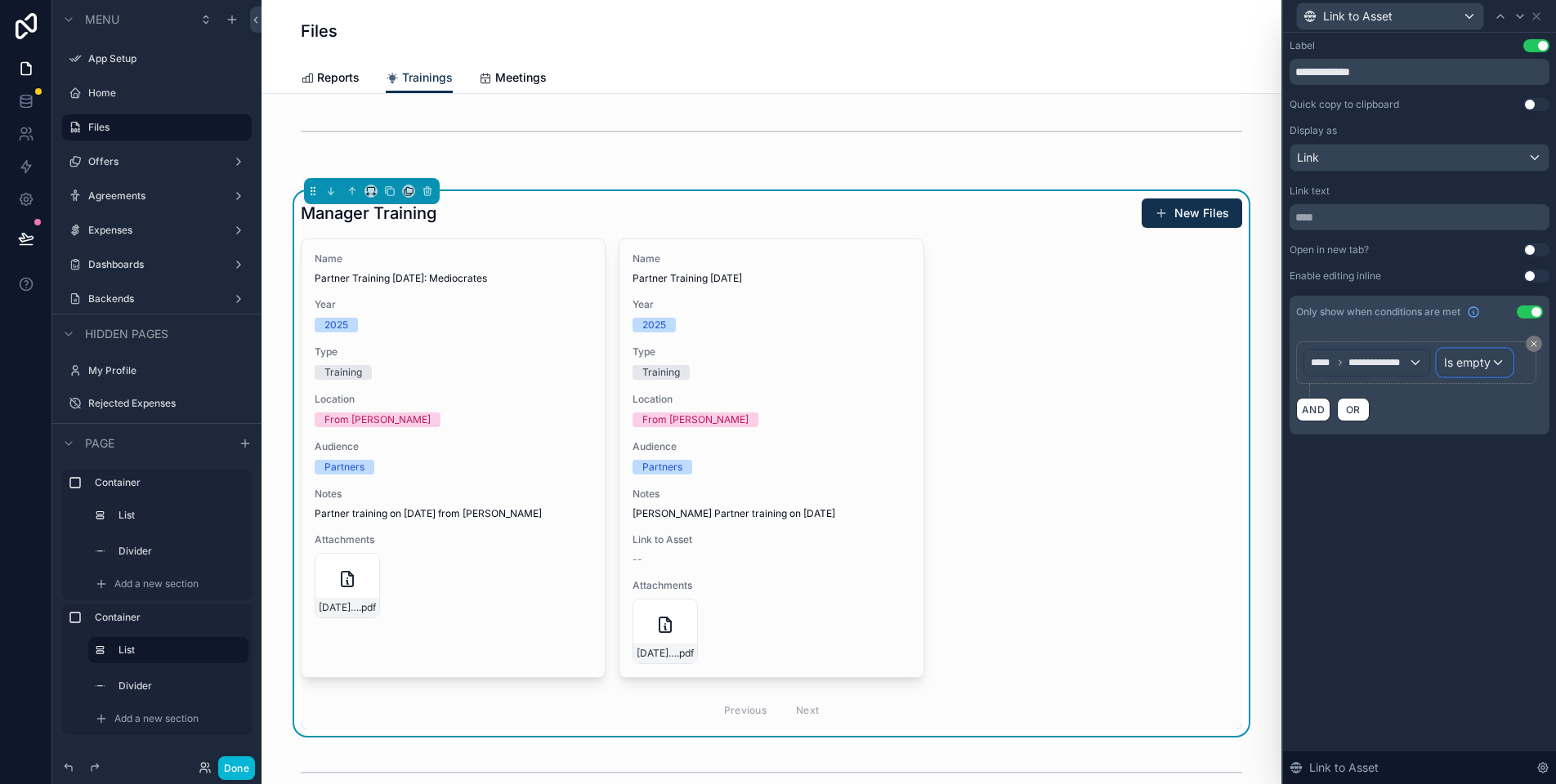
click at [1481, 363] on span "Is empty" at bounding box center [1466, 362] width 46 height 17
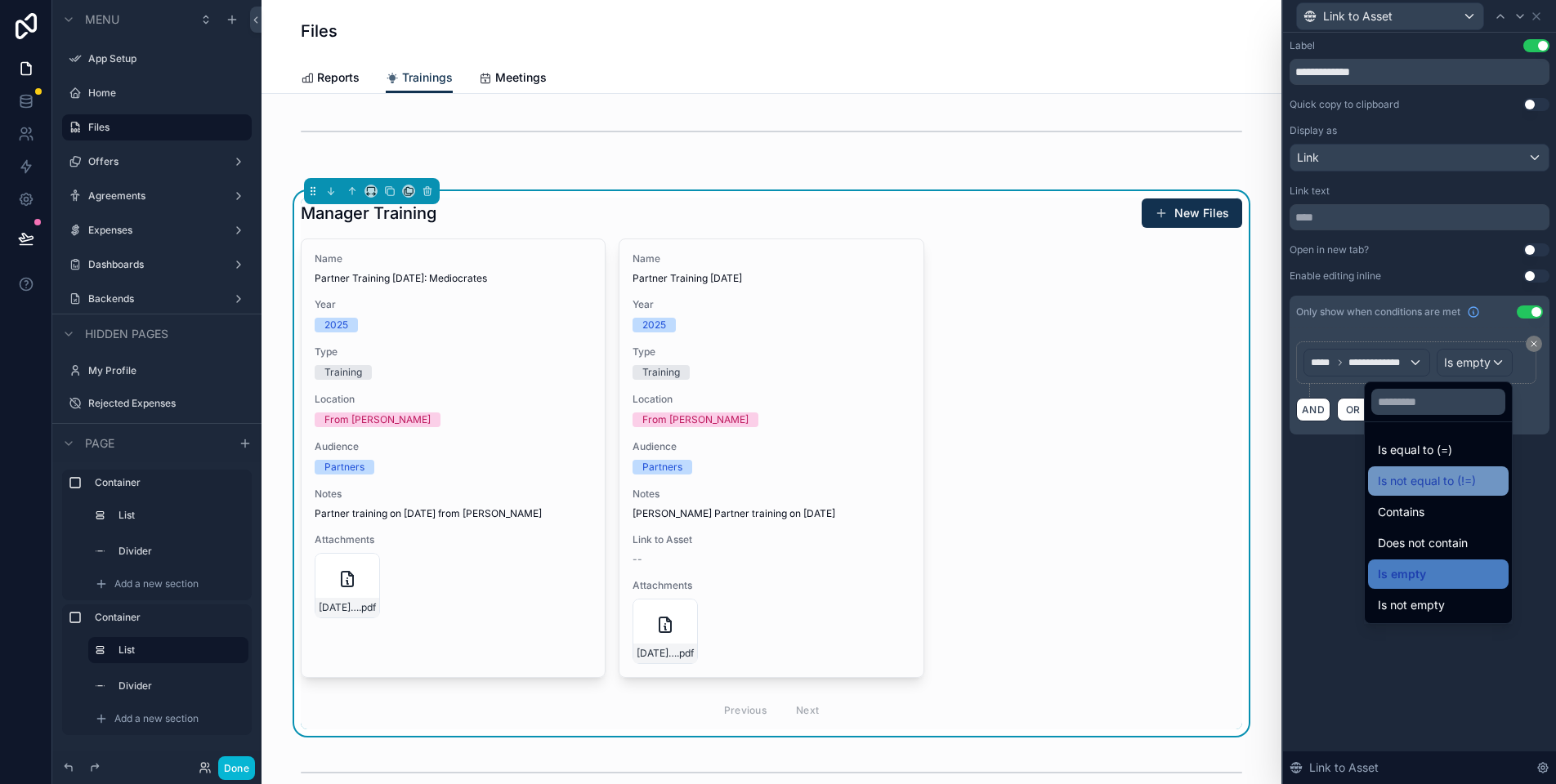
click at [1471, 471] on div "Is not equal to (!=)" at bounding box center [1438, 481] width 121 height 20
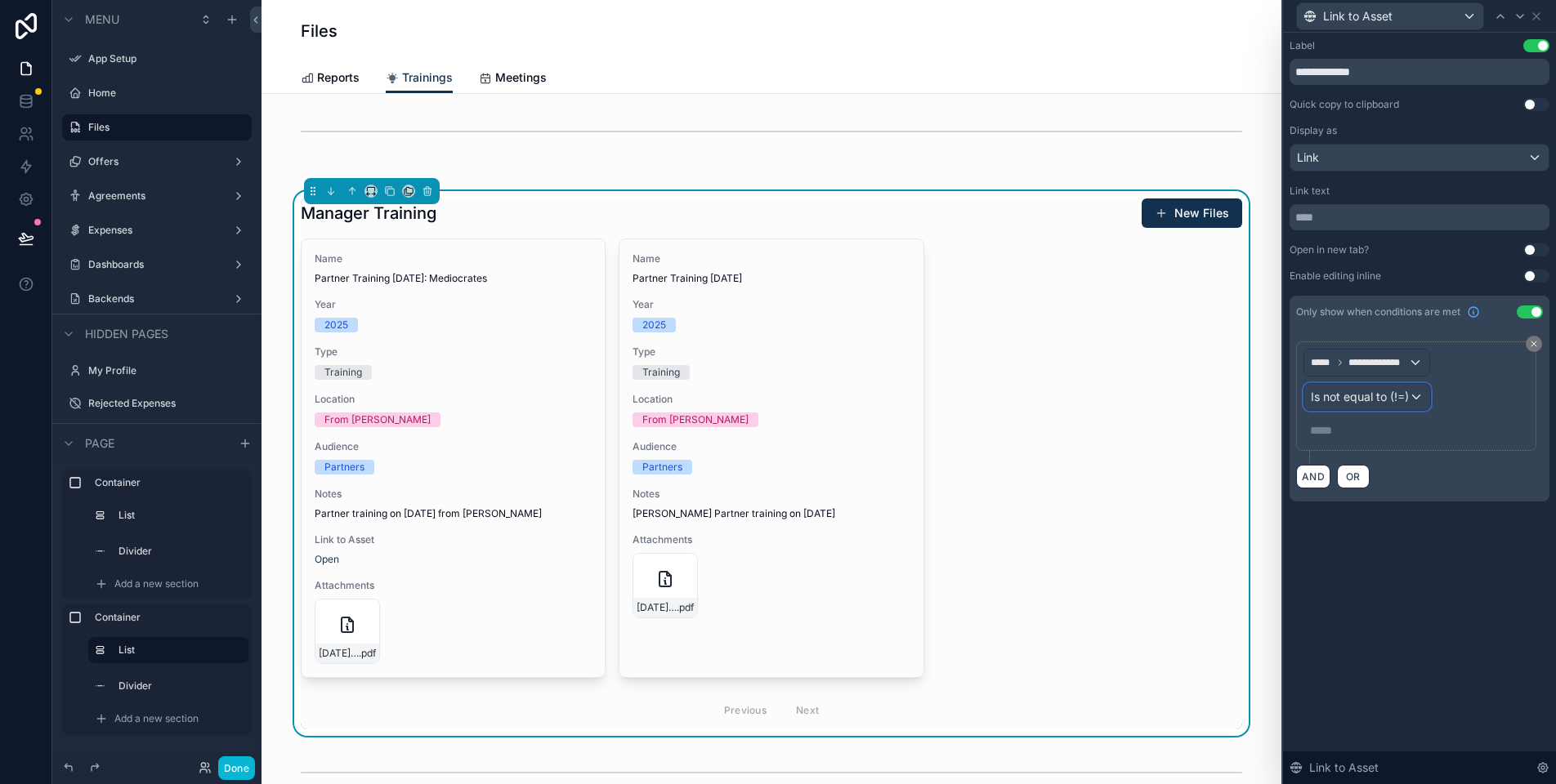
click at [1383, 399] on span "Is not equal to (!=)" at bounding box center [1359, 396] width 98 height 17
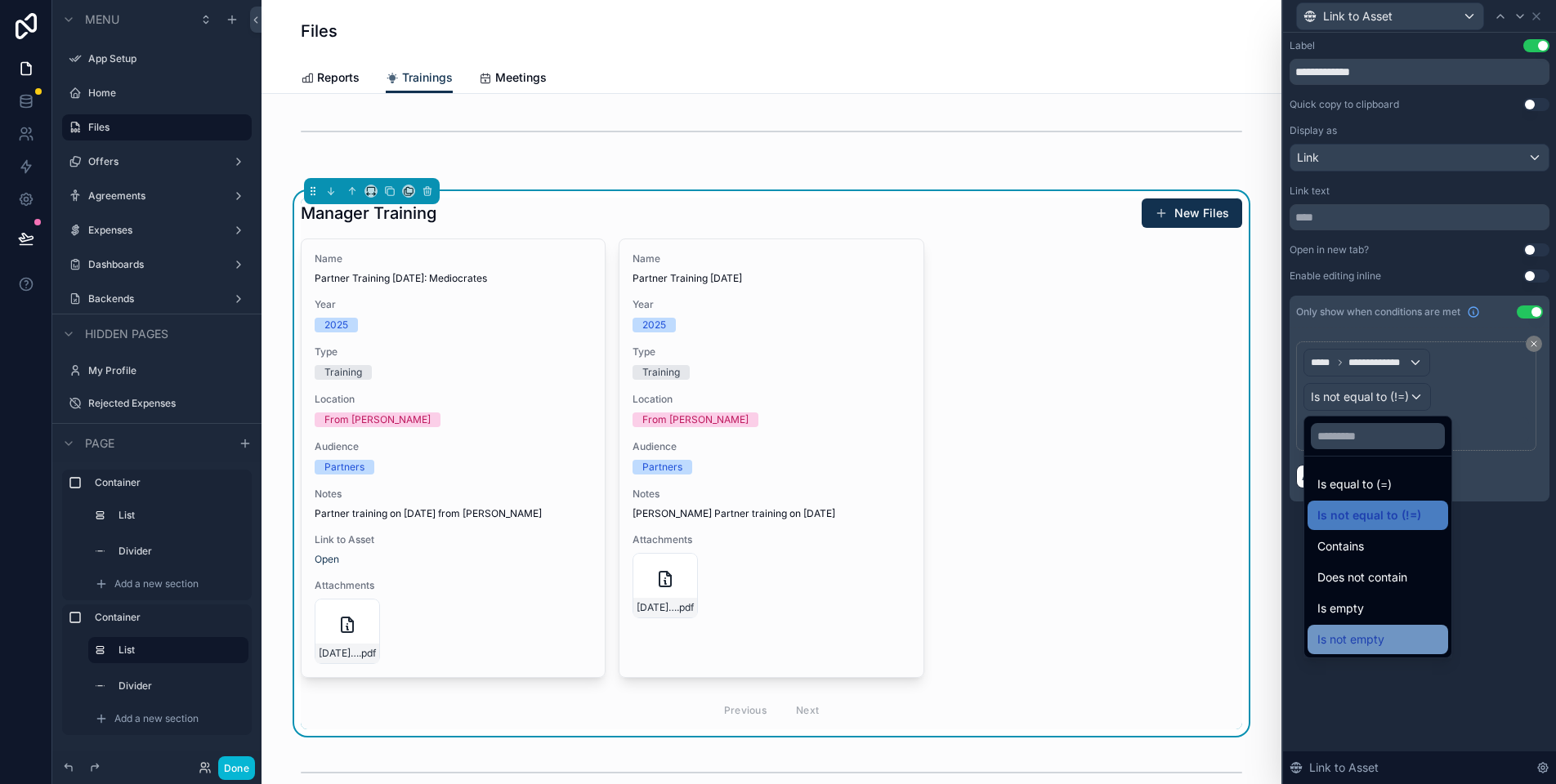
click at [1409, 632] on div "Is not empty" at bounding box center [1377, 639] width 121 height 20
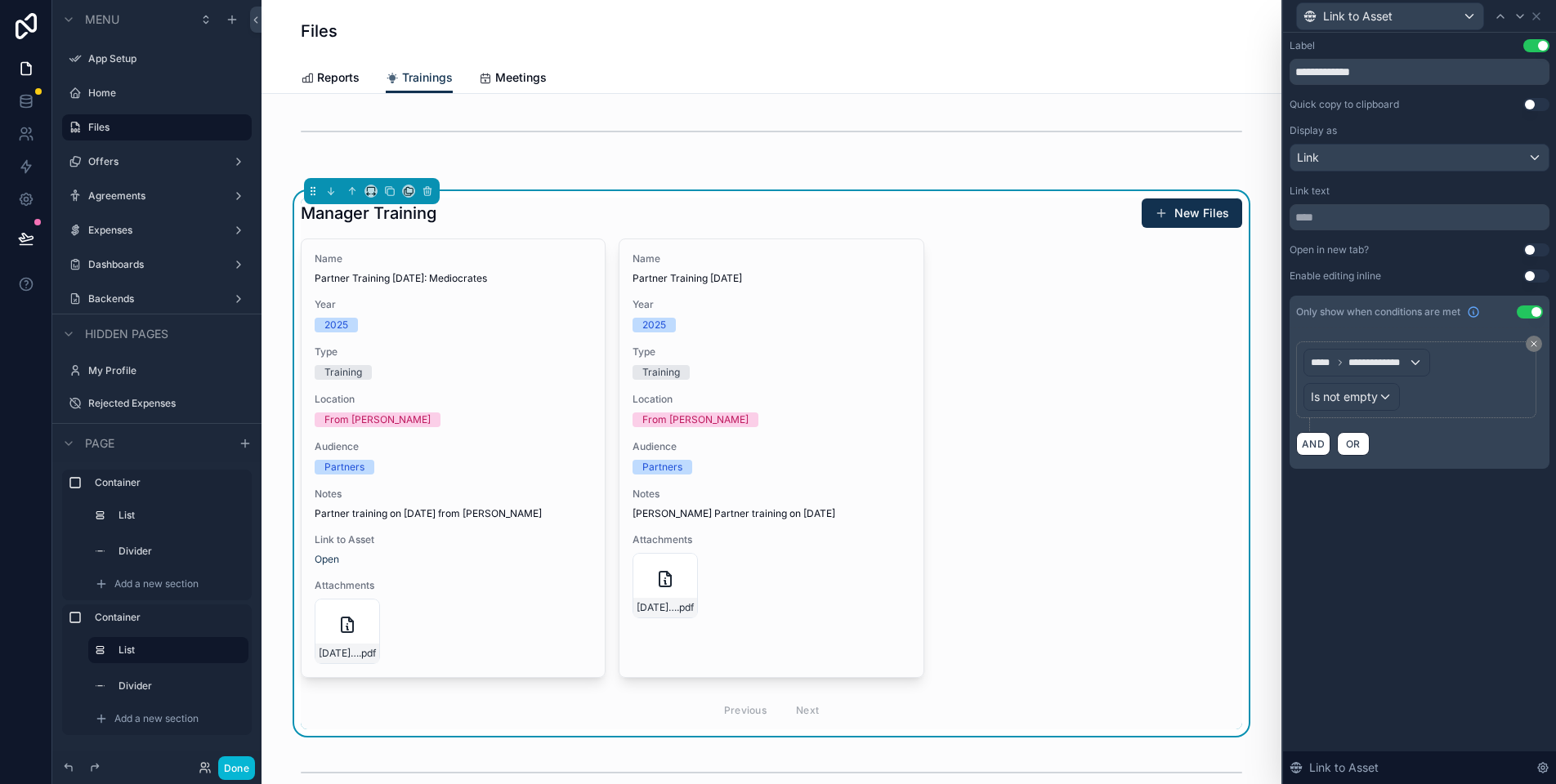
click at [1442, 527] on div "**********" at bounding box center [1418, 409] width 273 height 752
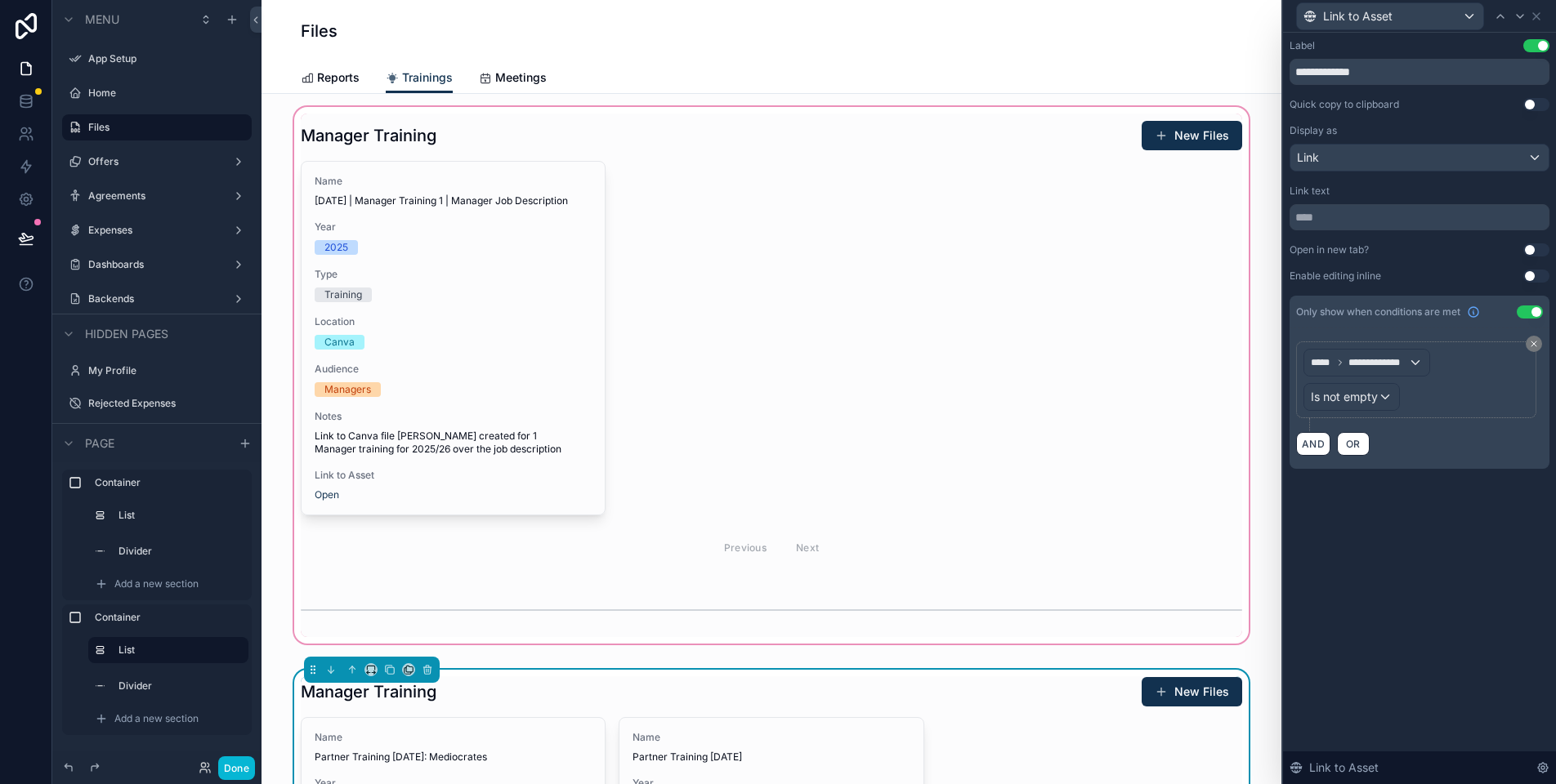
scroll to position [0, 0]
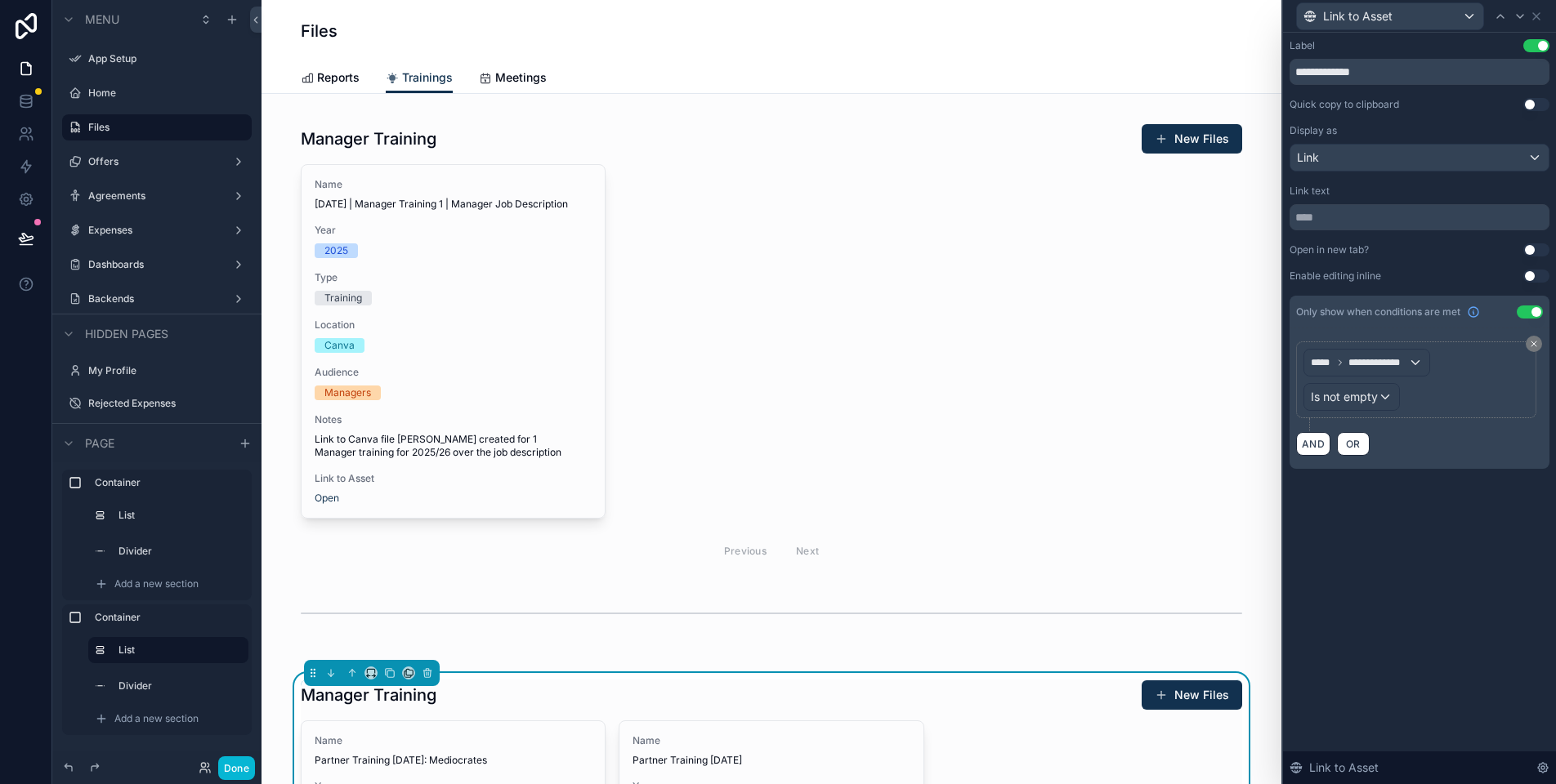
click at [637, 50] on div "Files" at bounding box center [771, 30] width 941 height 62
